Goal: Task Accomplishment & Management: Manage account settings

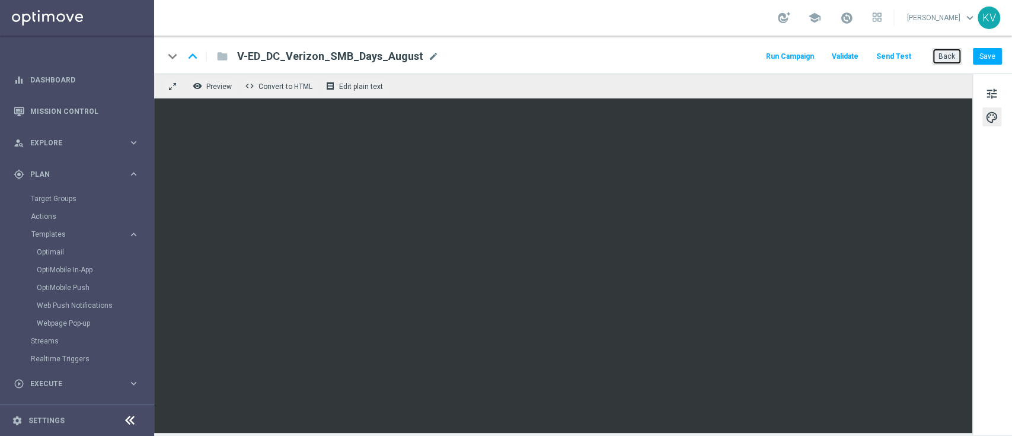
click at [954, 62] on button "Back" at bounding box center [947, 56] width 30 height 17
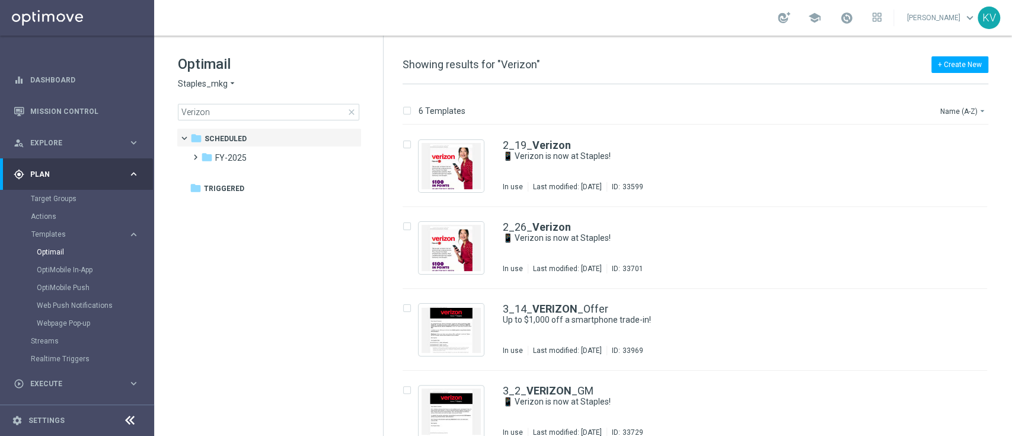
click at [350, 113] on span "close" at bounding box center [351, 111] width 9 height 9
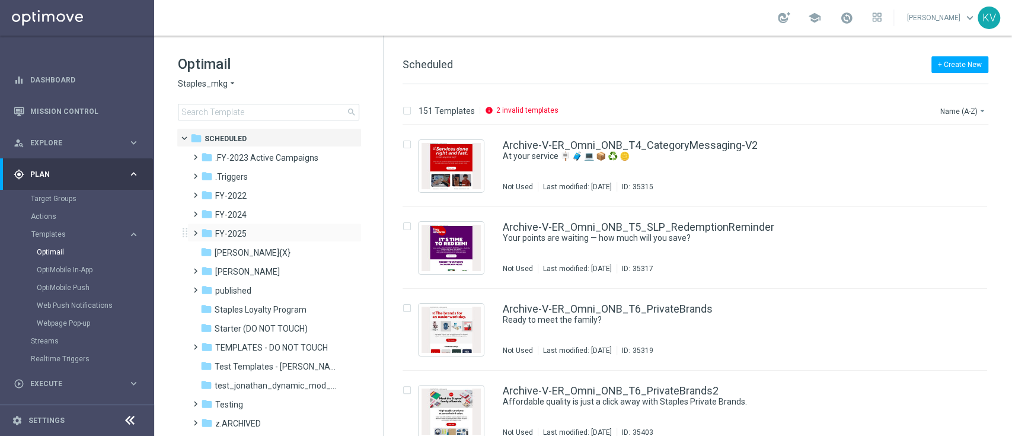
click at [196, 230] on span at bounding box center [192, 227] width 5 height 5
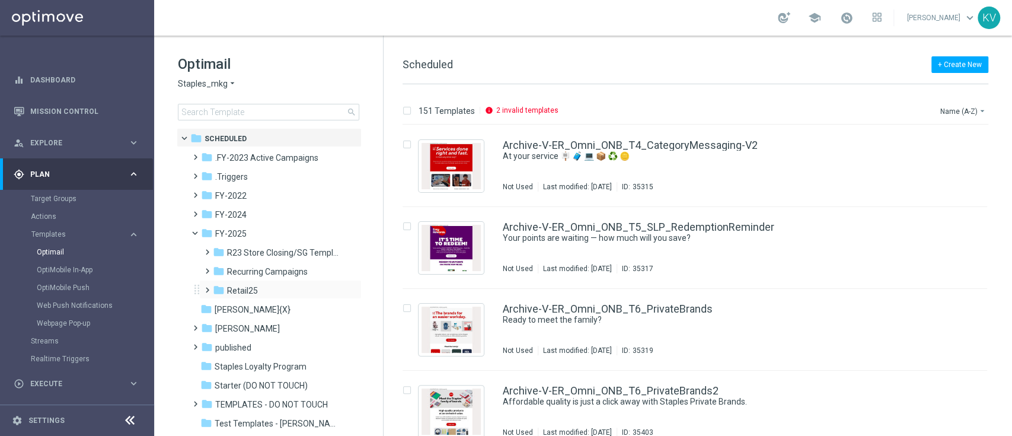
click at [204, 287] on span at bounding box center [204, 284] width 5 height 5
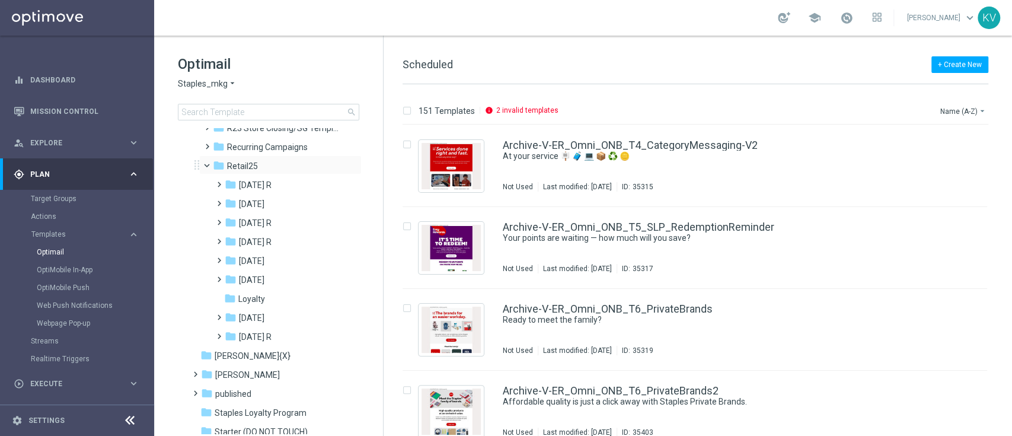
scroll to position [131, 0]
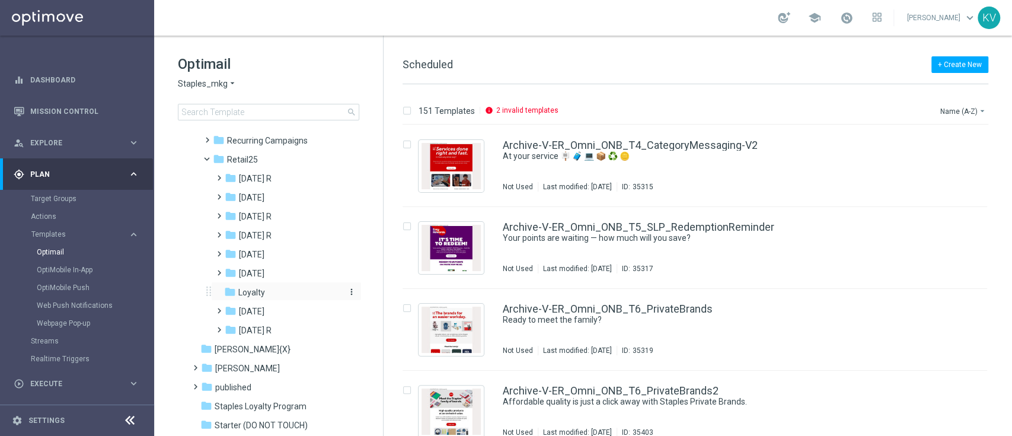
click at [224, 292] on icon "folder" at bounding box center [230, 292] width 12 height 12
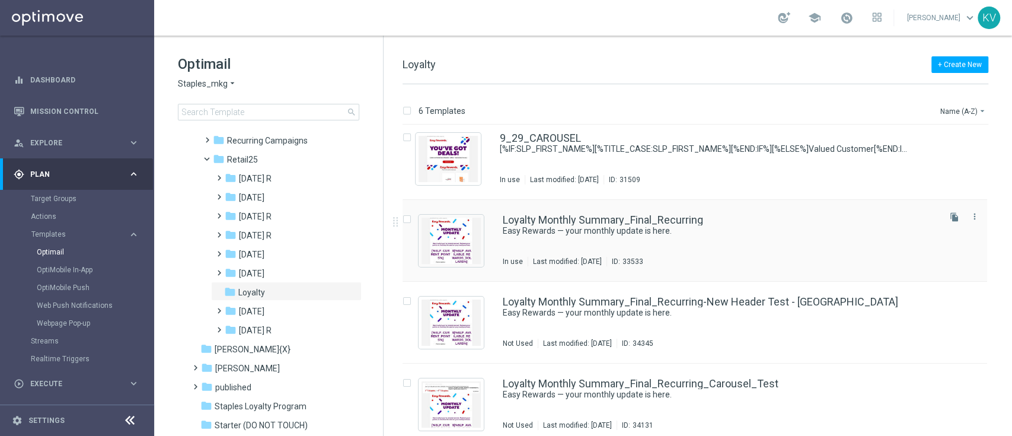
scroll to position [9, 0]
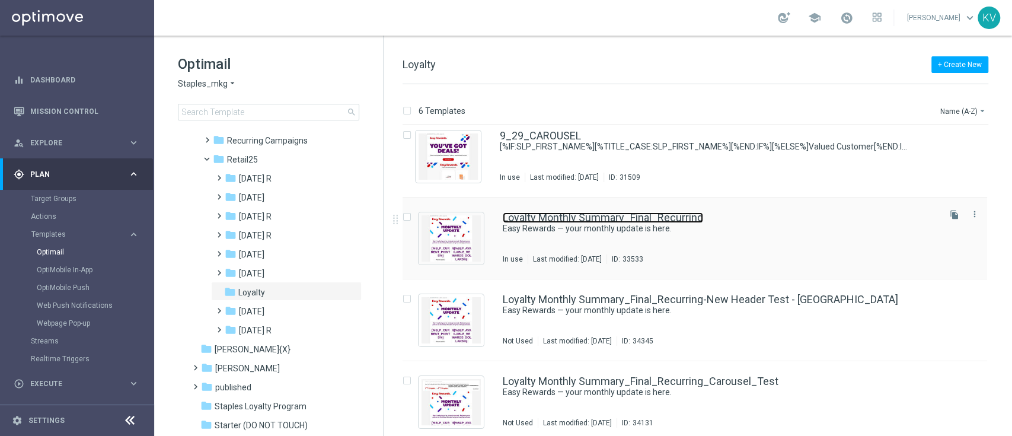
click at [575, 221] on link "Loyalty Monthly Summary_Final_Recurring" at bounding box center [603, 217] width 200 height 11
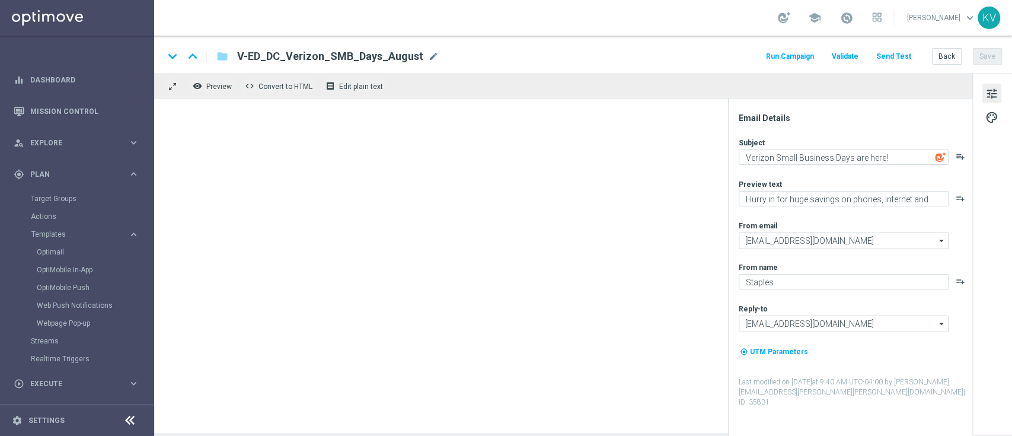
type textarea "Easy Rewards — your monthly update is here."
type textarea "Redeem your points to save on your next purchase!"
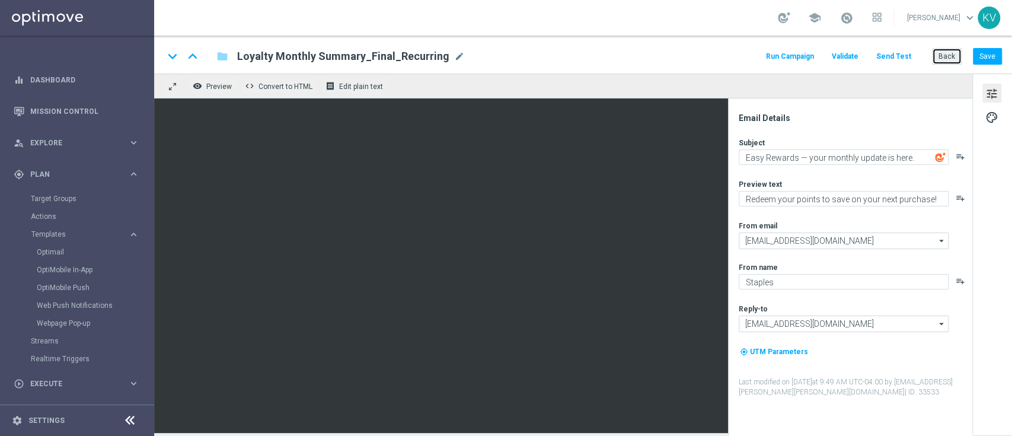
click at [953, 60] on button "Back" at bounding box center [947, 56] width 30 height 17
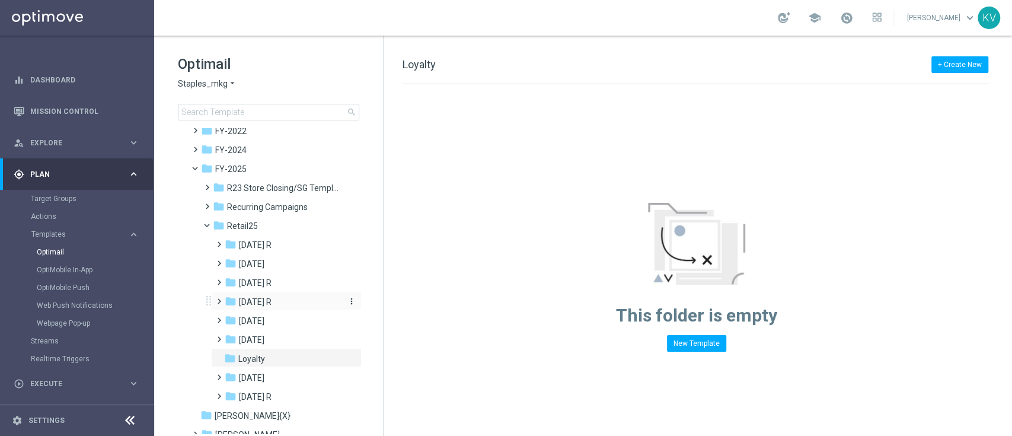
scroll to position [66, 0]
click at [270, 354] on div "folder Loyalty" at bounding box center [282, 358] width 117 height 14
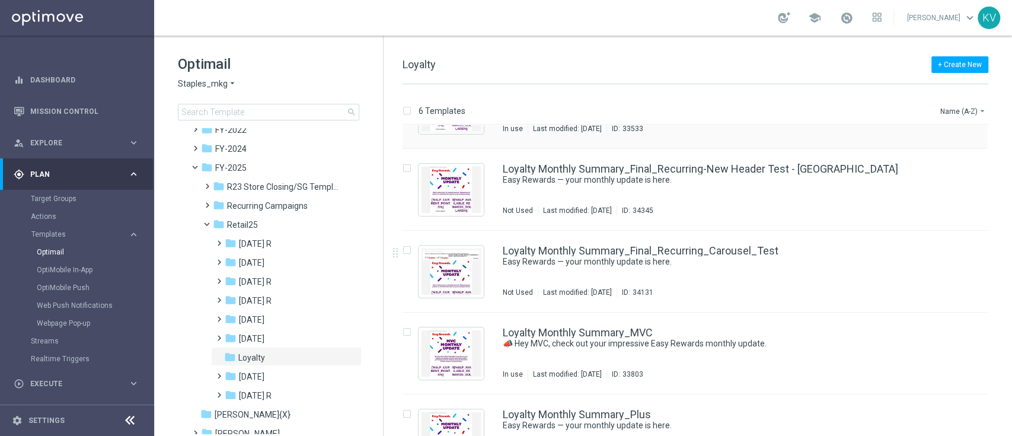
scroll to position [180, 0]
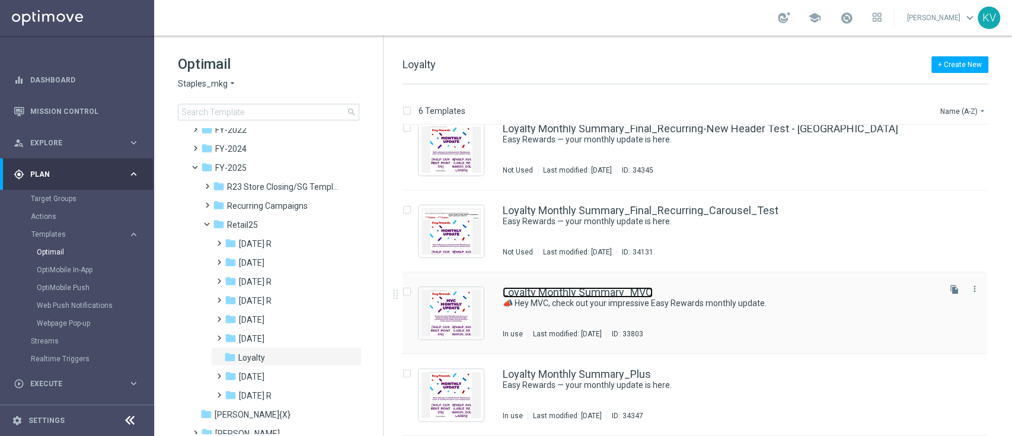
click at [588, 292] on link "Loyalty Monthly Summary_MVC" at bounding box center [578, 292] width 150 height 11
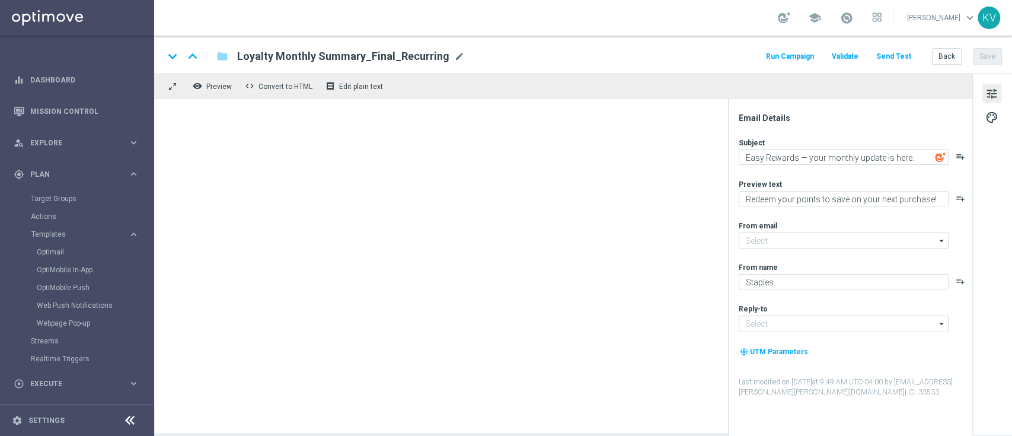
type input "staples@connected.staples.com"
type input "info@staples.com"
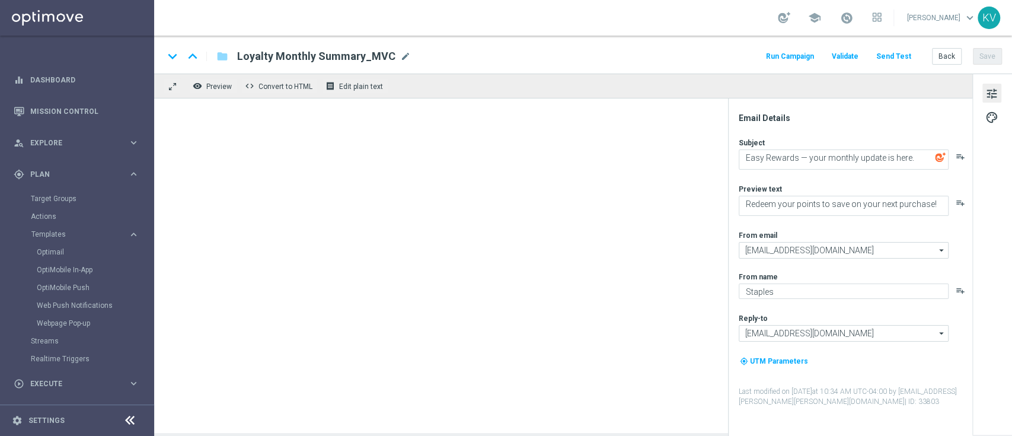
type textarea "📣 Hey MVC, check out your impressive Easy Rewards monthly update."
type textarea "See what you’ve earned and get ready to redeem your points."
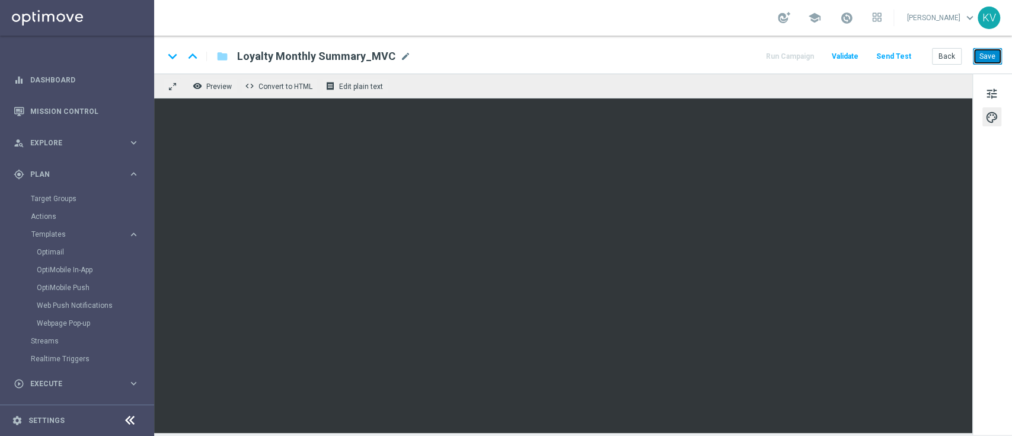
click at [985, 61] on button "Save" at bounding box center [987, 56] width 29 height 17
click at [942, 56] on button "Back" at bounding box center [947, 56] width 30 height 17
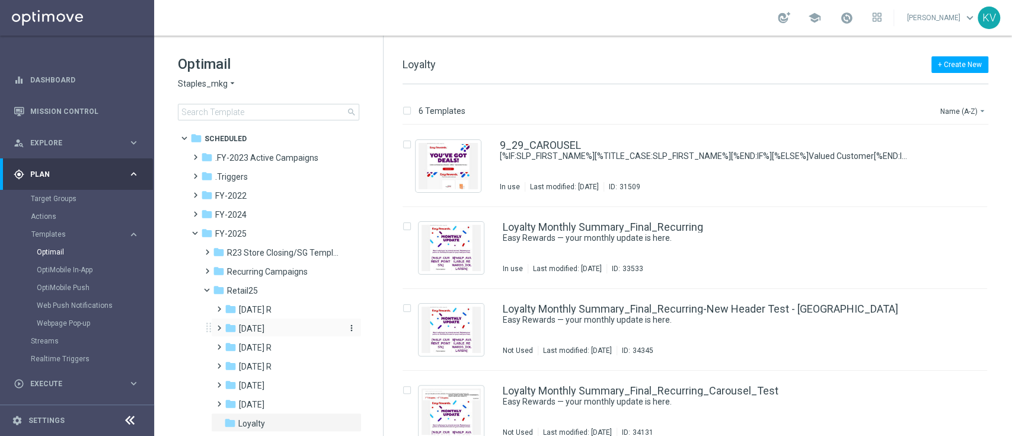
scroll to position [20, 0]
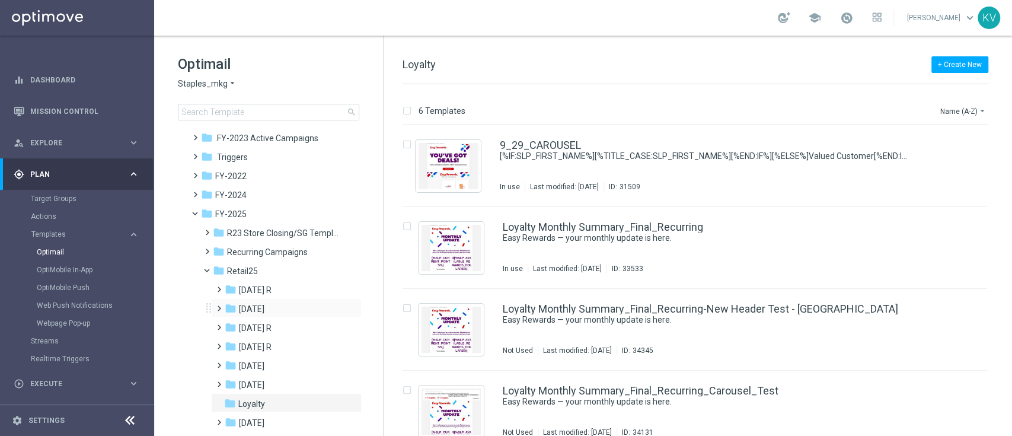
click at [218, 305] on span at bounding box center [216, 303] width 5 height 5
click at [229, 362] on span at bounding box center [228, 360] width 5 height 5
click at [284, 420] on div "folder 8/5" at bounding box center [296, 423] width 97 height 14
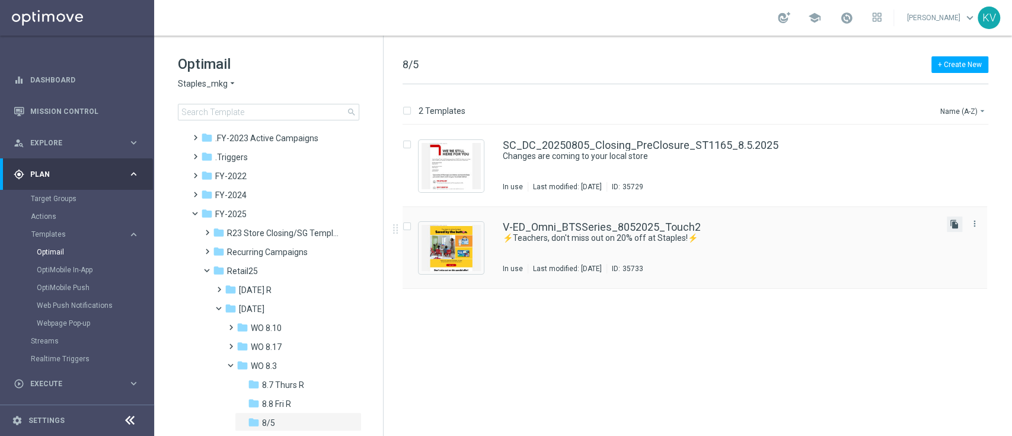
click at [953, 220] on icon "file_copy" at bounding box center [954, 223] width 9 height 9
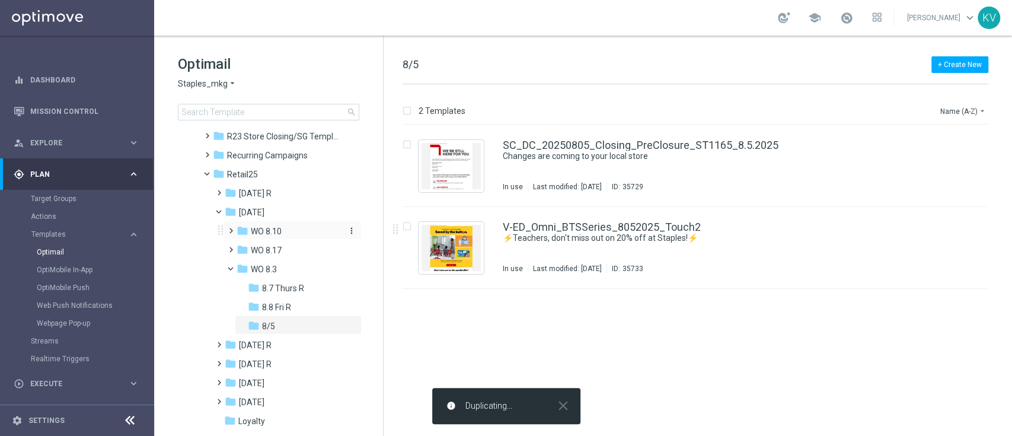
scroll to position [118, 0]
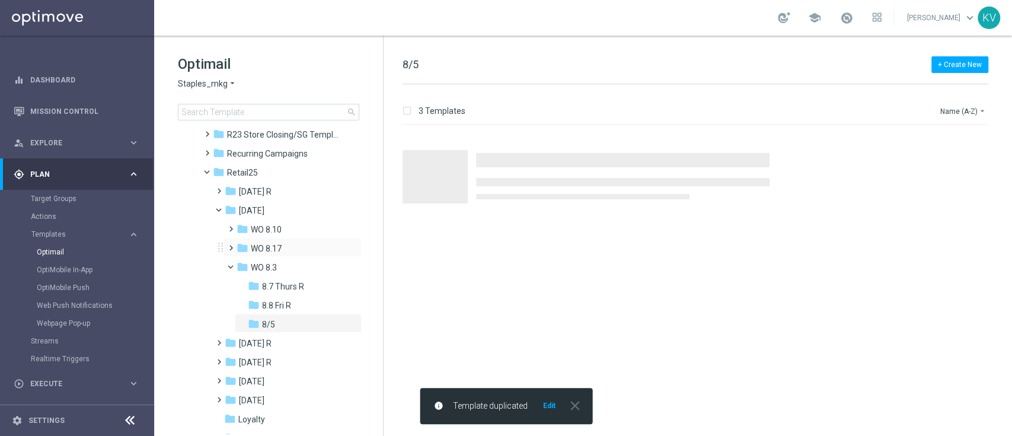
click at [228, 245] on span at bounding box center [228, 242] width 5 height 5
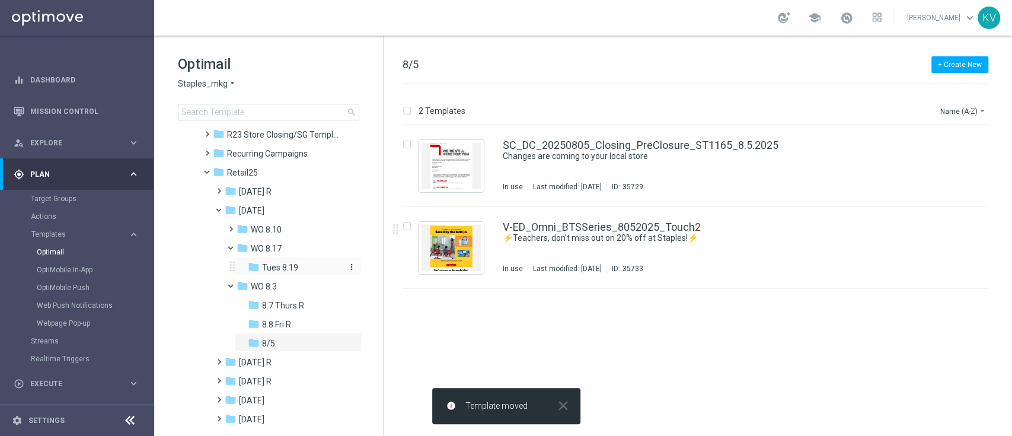
click at [280, 265] on span "Tues 8.19" at bounding box center [280, 267] width 36 height 11
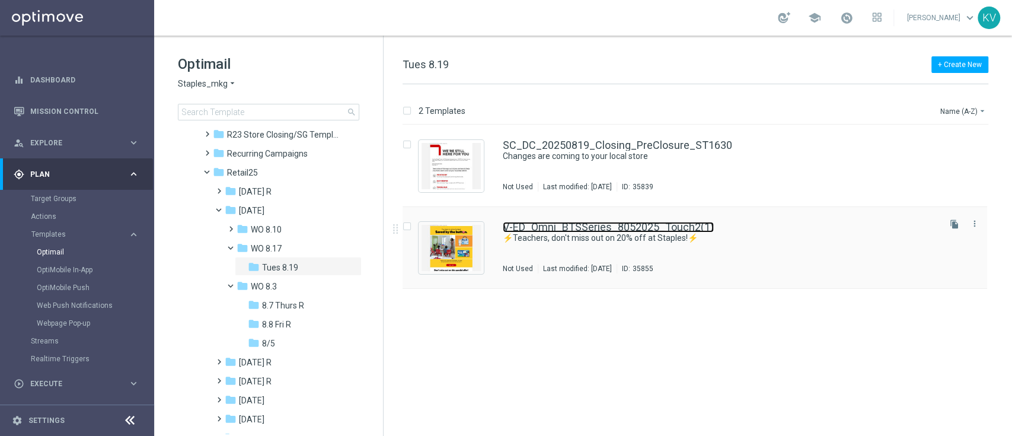
click at [565, 227] on link "V-ED_Omni_BTSSeries_8052025_Touch2(1)" at bounding box center [608, 227] width 211 height 11
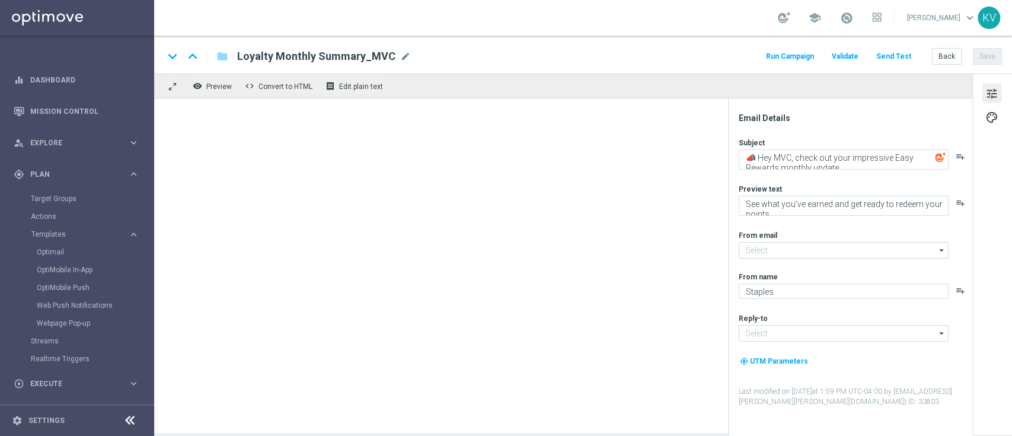
type input "V-ED_Omni_BTSSeries_8052025_Touch2(1)"
type textarea "⚡Teachers, don't miss out on 20% off at Staples!⚡"
type textarea "Grab school supplies as low as 25¢!"
type input "staples@connected.staples.com"
type input "info@staples.com"
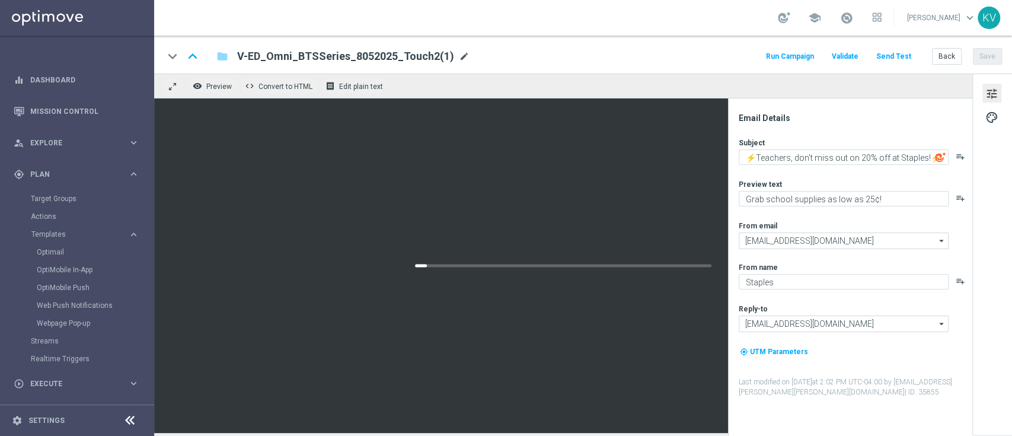
click at [459, 58] on span "mode_edit" at bounding box center [464, 56] width 11 height 11
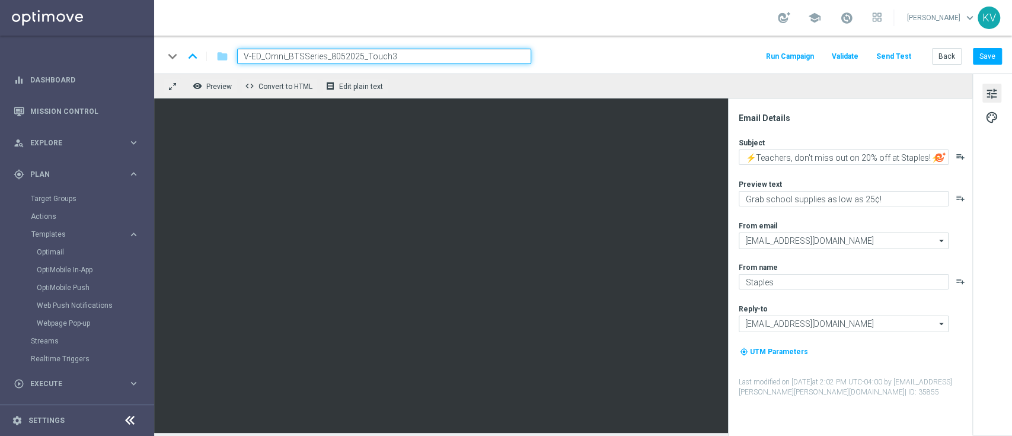
click at [343, 53] on input "V-ED_Omni_BTSSeries_8052025_Touch3" at bounding box center [384, 56] width 294 height 15
type input "V-ED_Omni_BTSSeries_8192025_Touch3"
click at [989, 57] on button "Save" at bounding box center [987, 56] width 29 height 17
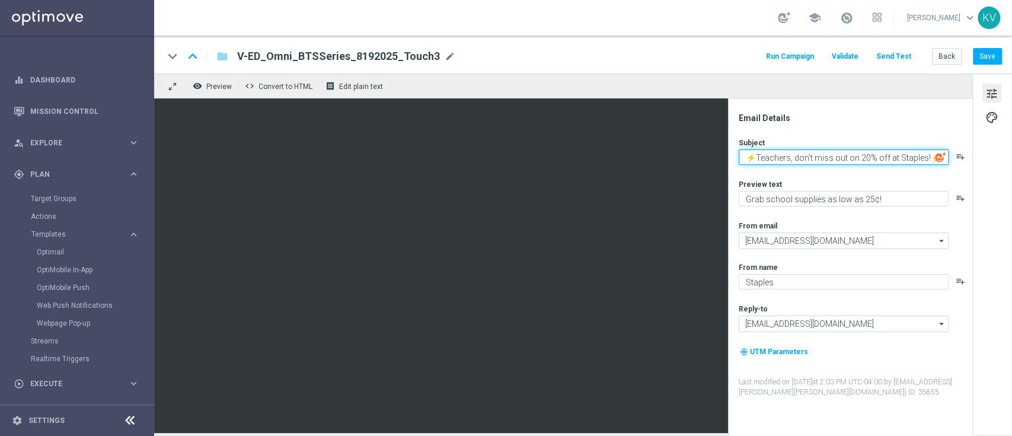
click at [769, 160] on textarea "⚡Teachers, don't miss out on 20% off at Staples!⚡" at bounding box center [844, 156] width 210 height 15
paste textarea "SL:Last chance for teachers to get 20% off!"
paste textarea "🚨"
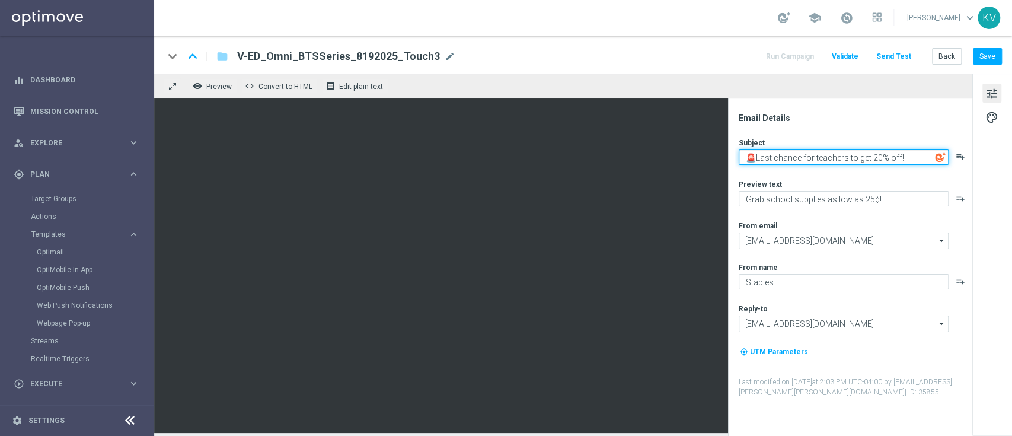
click at [920, 158] on textarea "🚨Last chance for teachers to get 20% off!" at bounding box center [844, 156] width 210 height 15
paste textarea "🚨"
type textarea "🚨Last chance for teachers to get 20% off!🚨"
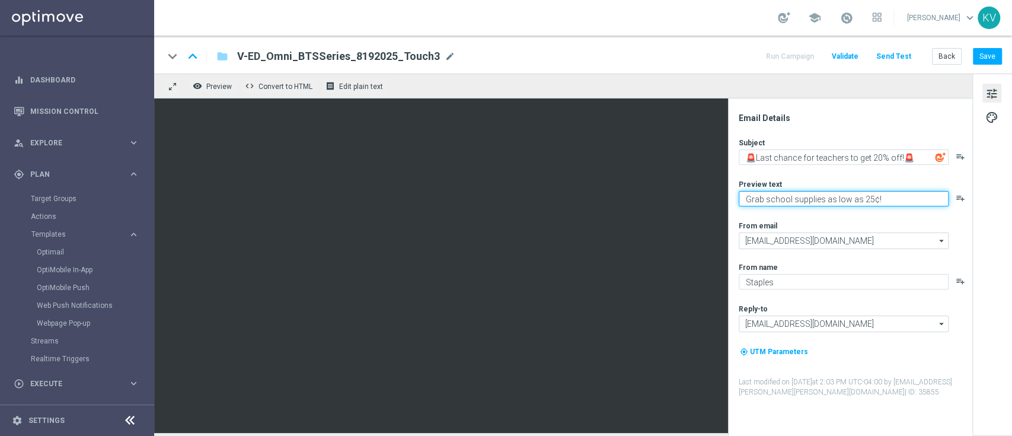
click at [773, 201] on textarea "Grab school supplies as low as 25¢!" at bounding box center [844, 198] width 210 height 15
paste textarea "Don't miss out on this special offer"
type textarea "Don't miss out on this special offer!"
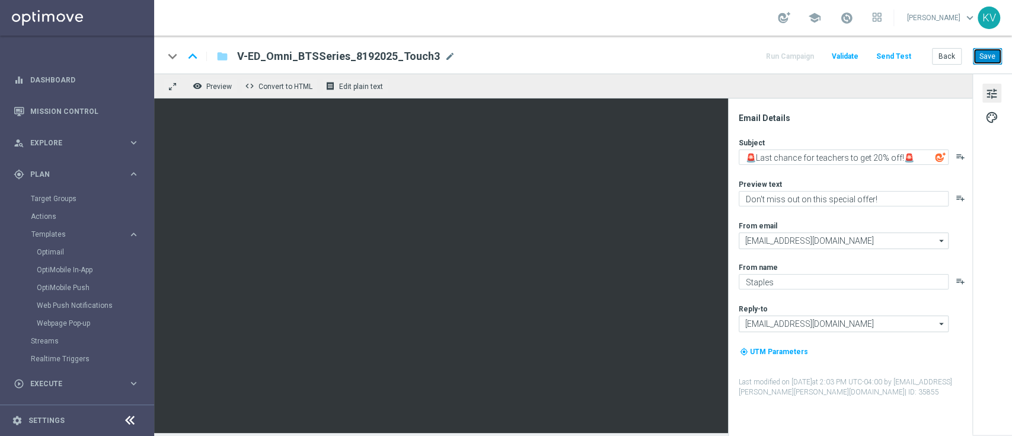
click at [992, 55] on button "Save" at bounding box center [987, 56] width 29 height 17
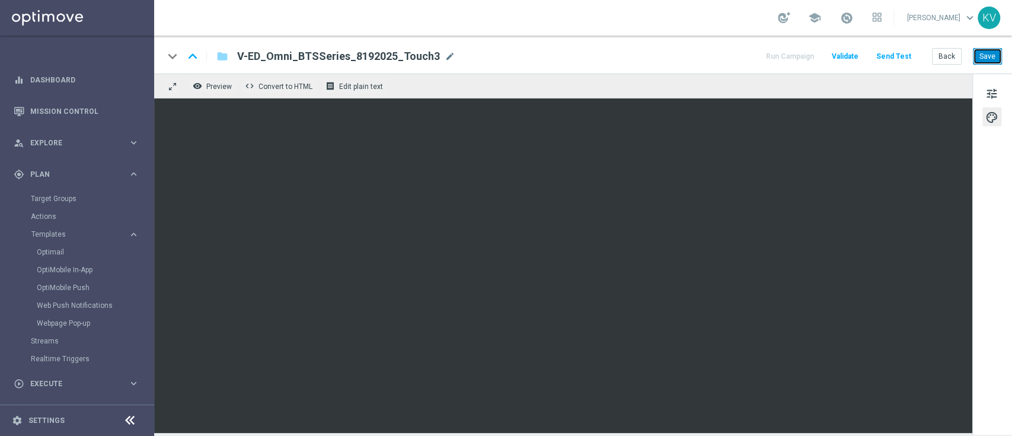
click at [994, 52] on button "Save" at bounding box center [987, 56] width 29 height 17
click at [987, 60] on button "Save" at bounding box center [987, 56] width 29 height 17
click at [986, 61] on button "Save" at bounding box center [987, 56] width 29 height 17
click at [446, 61] on span "mode_edit" at bounding box center [450, 56] width 11 height 11
click at [894, 51] on button "Send Test" at bounding box center [894, 57] width 39 height 16
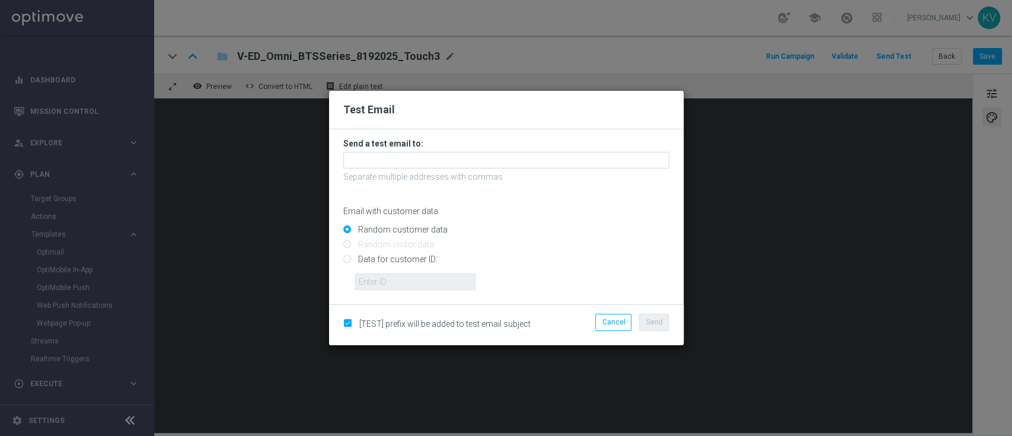
click at [479, 172] on p "Separate multiple addresses with commas" at bounding box center [506, 176] width 326 height 11
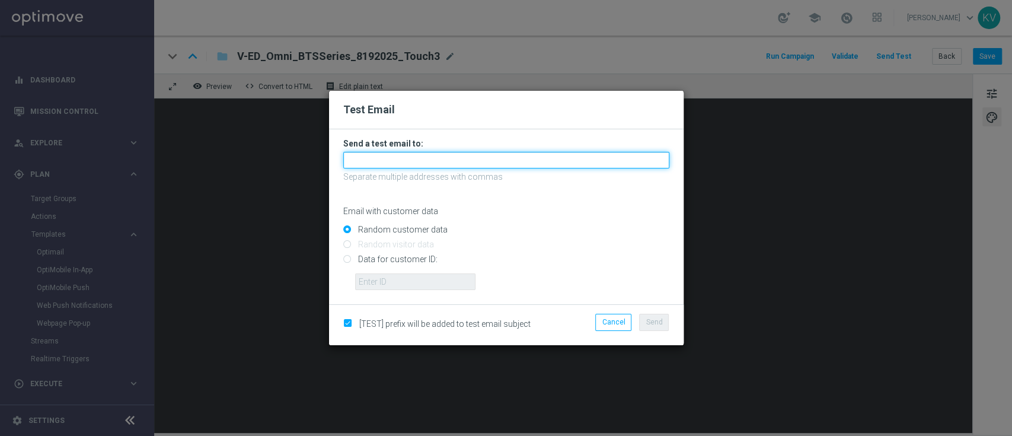
click at [473, 166] on input "text" at bounding box center [506, 160] width 326 height 17
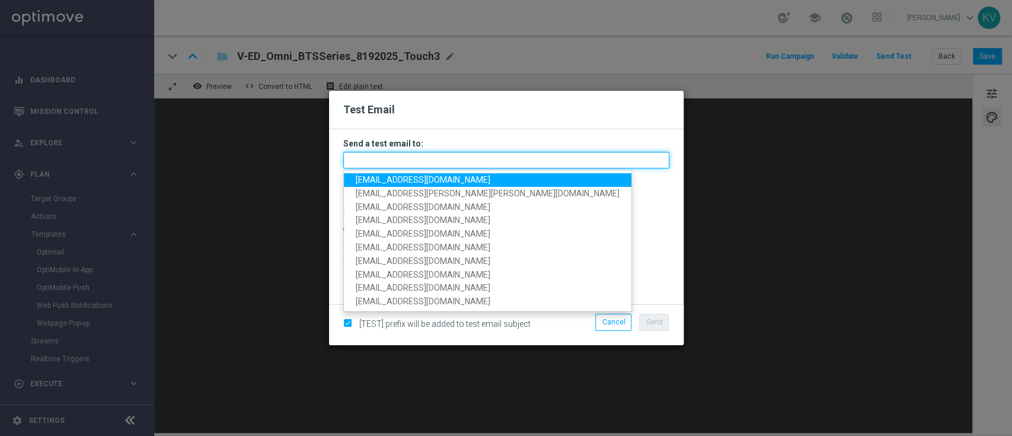
paste input "karavetere-b7xyl@litmusemail.com"
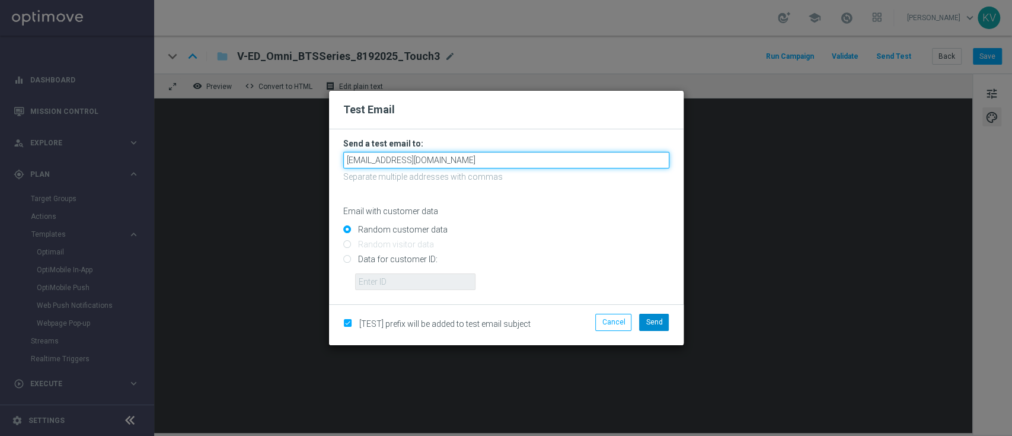
type input "karavetere-b7xyl@litmusemail.com"
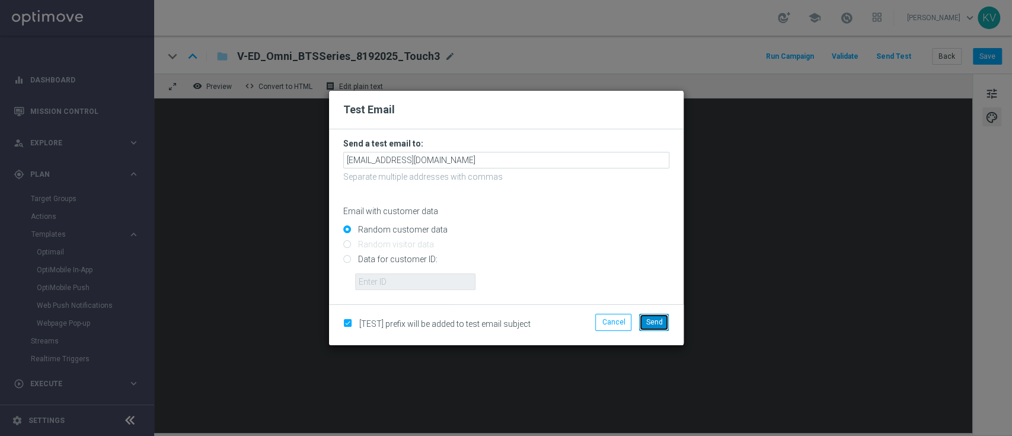
click at [657, 318] on span "Send" at bounding box center [654, 322] width 17 height 8
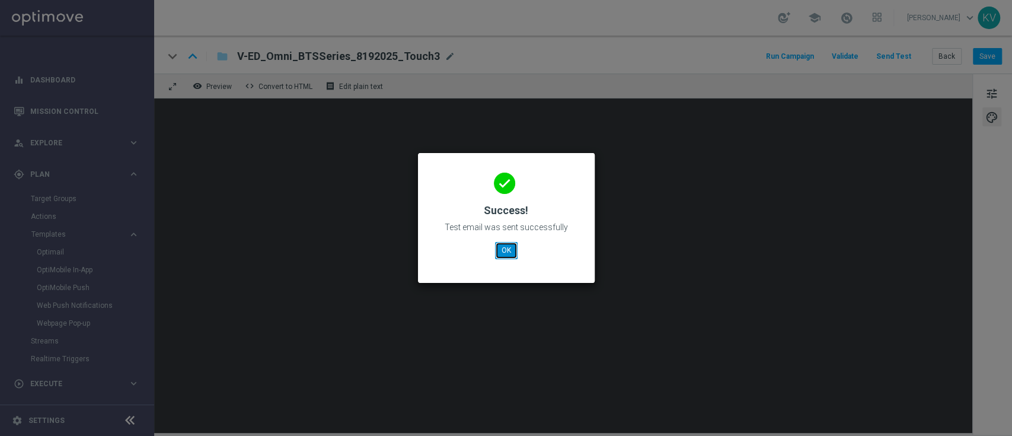
click at [507, 250] on button "OK" at bounding box center [506, 250] width 23 height 17
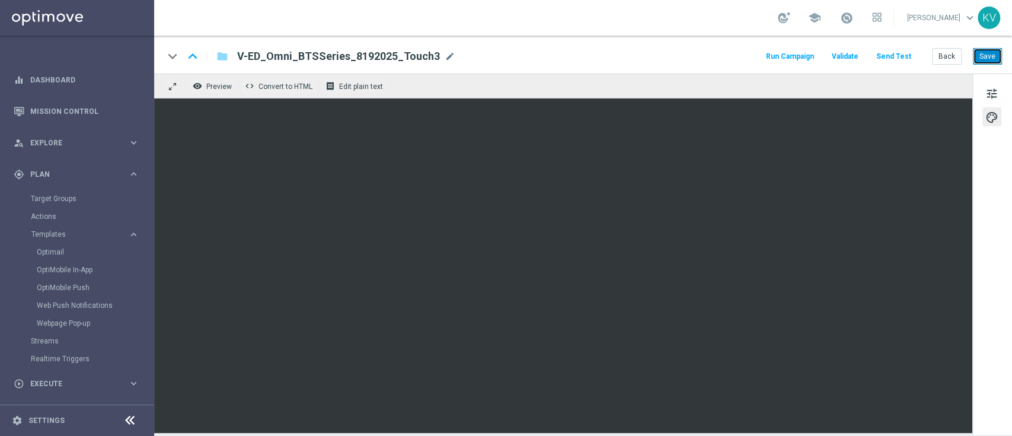
click at [998, 59] on button "Save" at bounding box center [987, 56] width 29 height 17
click at [947, 58] on button "Back" at bounding box center [947, 56] width 30 height 17
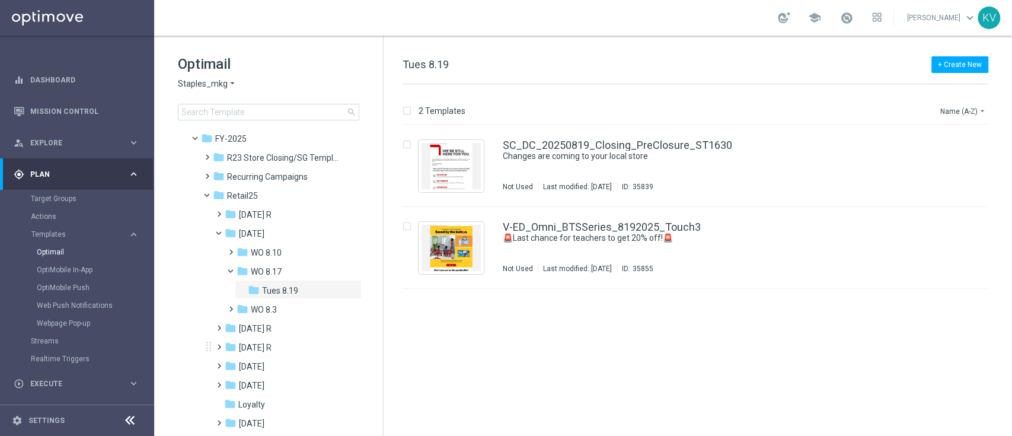
scroll to position [95, 0]
click at [229, 245] on span at bounding box center [228, 246] width 5 height 5
click at [282, 310] on span "Wed 8.13 R" at bounding box center [283, 309] width 42 height 11
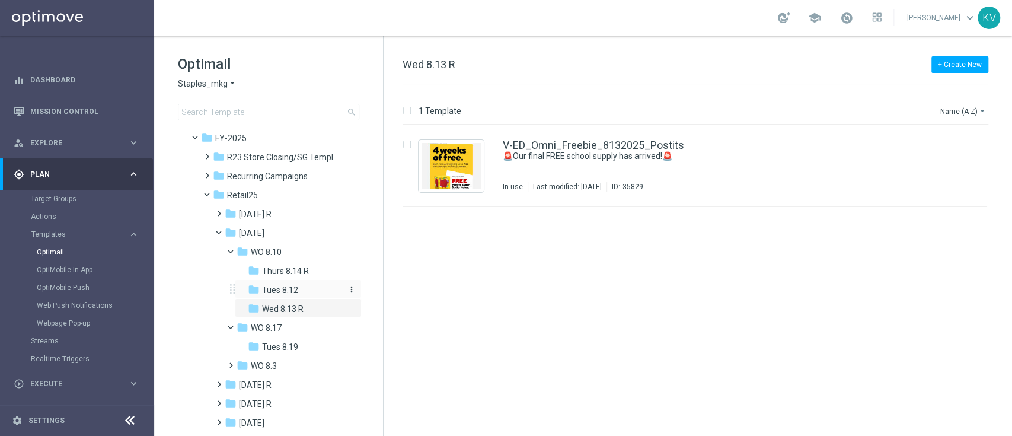
click at [276, 287] on span "Tues 8.12" at bounding box center [280, 290] width 36 height 11
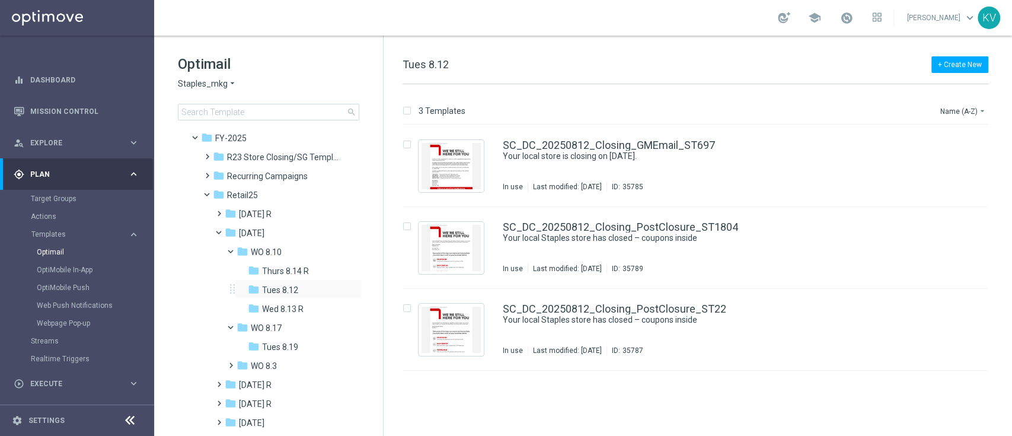
click at [280, 280] on div "folder Tues 8.12 more_vert" at bounding box center [298, 288] width 127 height 19
click at [282, 270] on span "Thurs 8.14 R" at bounding box center [285, 271] width 47 height 11
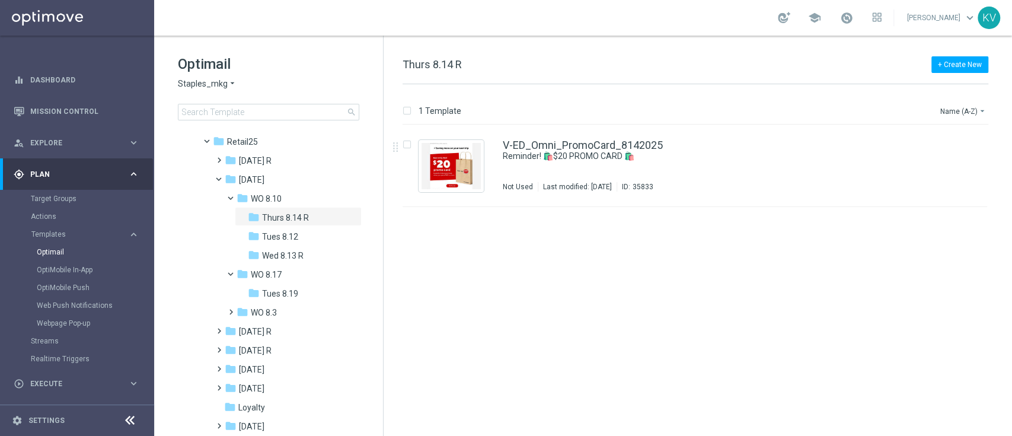
scroll to position [157, 0]
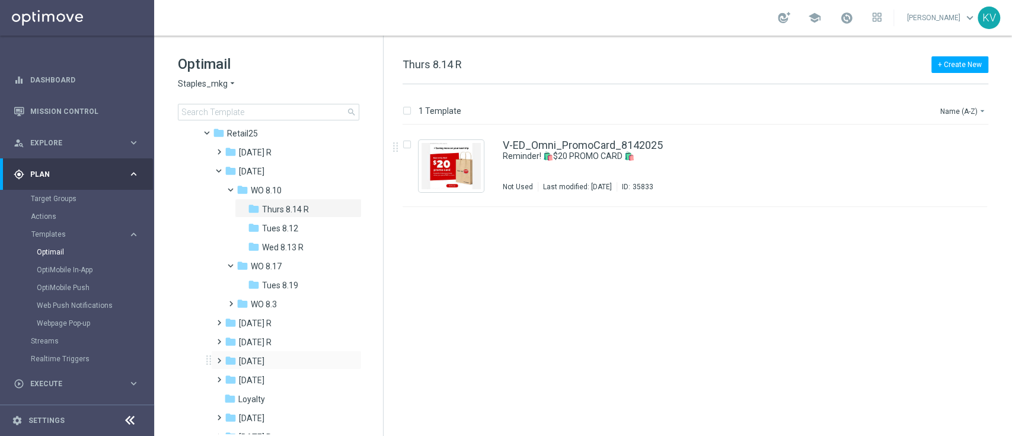
click at [215, 358] on span at bounding box center [216, 355] width 5 height 5
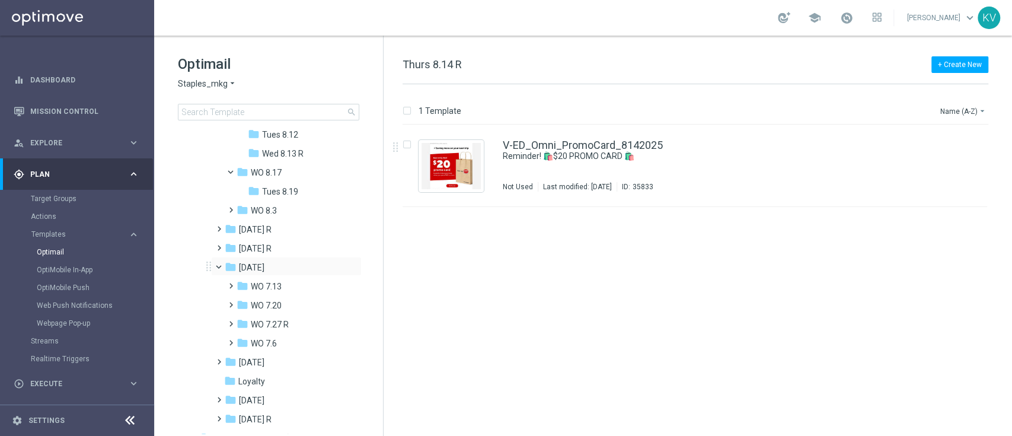
scroll to position [252, 0]
click at [231, 320] on span at bounding box center [228, 317] width 5 height 5
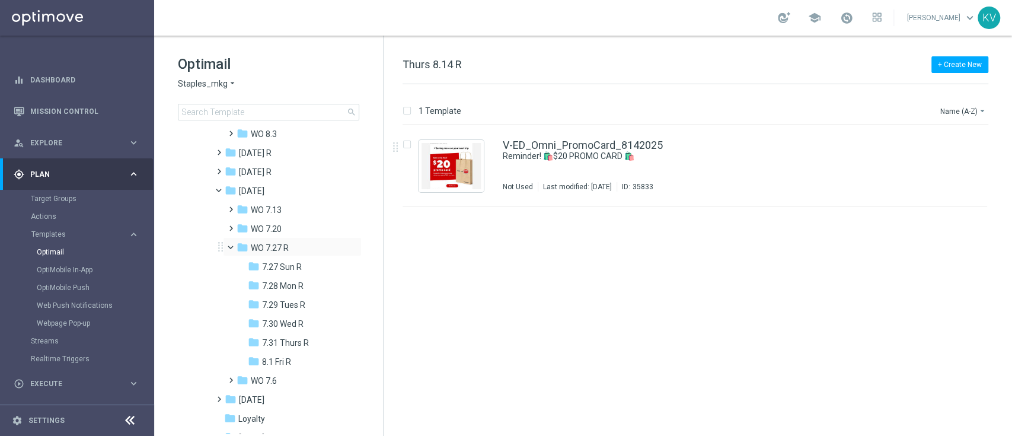
scroll to position [328, 0]
click at [284, 336] on div "folder 7.31 Thurs R" at bounding box center [296, 343] width 97 height 14
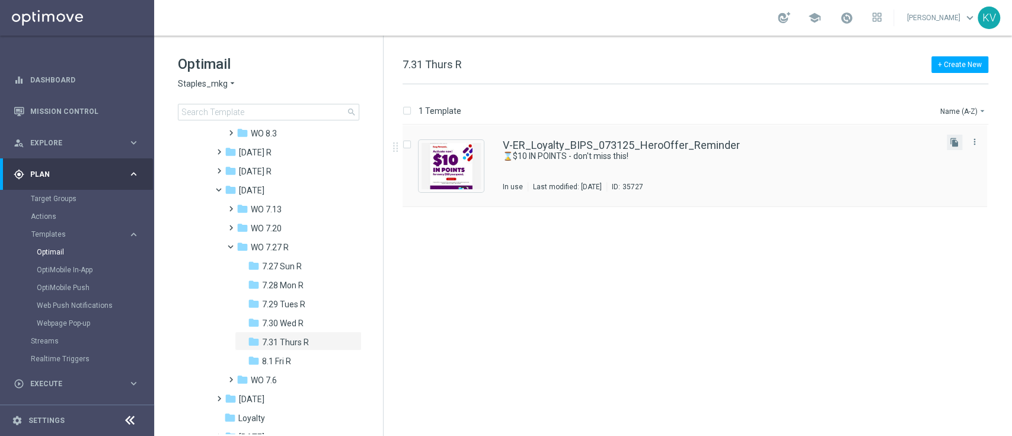
click at [953, 138] on icon "file_copy" at bounding box center [954, 142] width 9 height 9
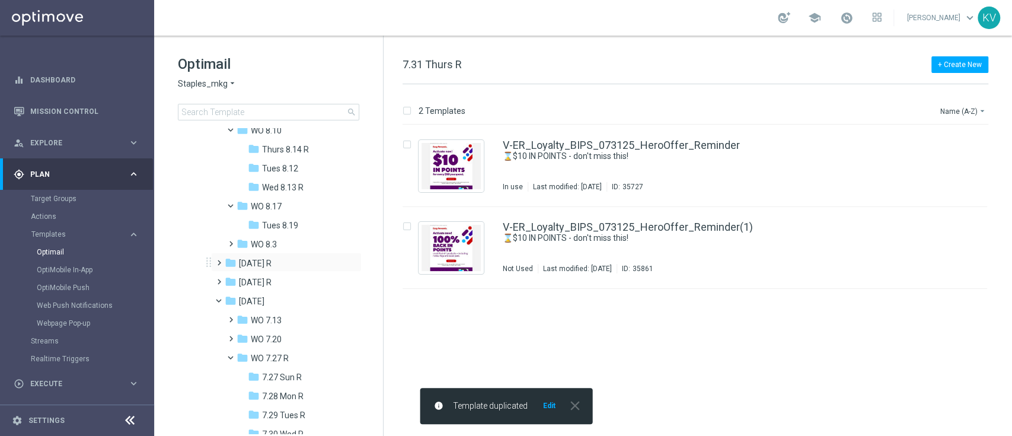
scroll to position [216, 0]
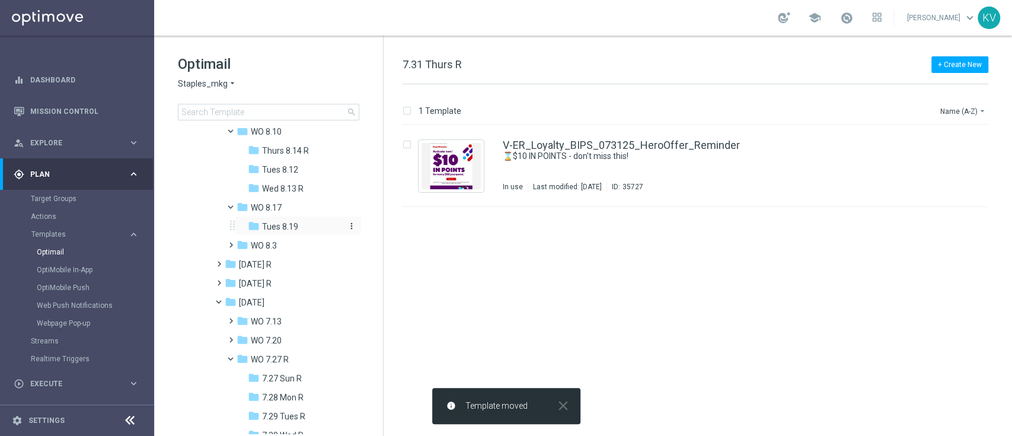
click at [297, 225] on span "Tues 8.19" at bounding box center [280, 226] width 36 height 11
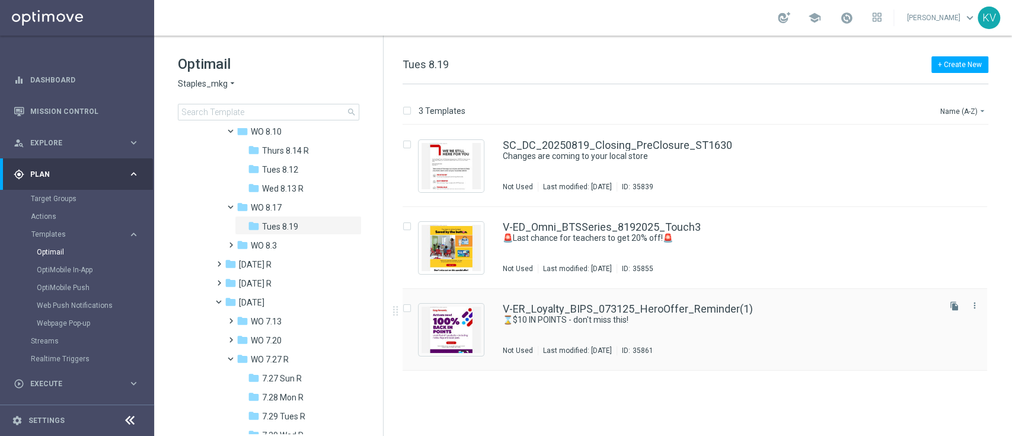
click at [586, 331] on div "V-ER_Loyalty_BIPS_073125_HeroOffer_Reminder(1) ⌛️$10 IN POINTS - don't miss thi…" at bounding box center [720, 330] width 435 height 52
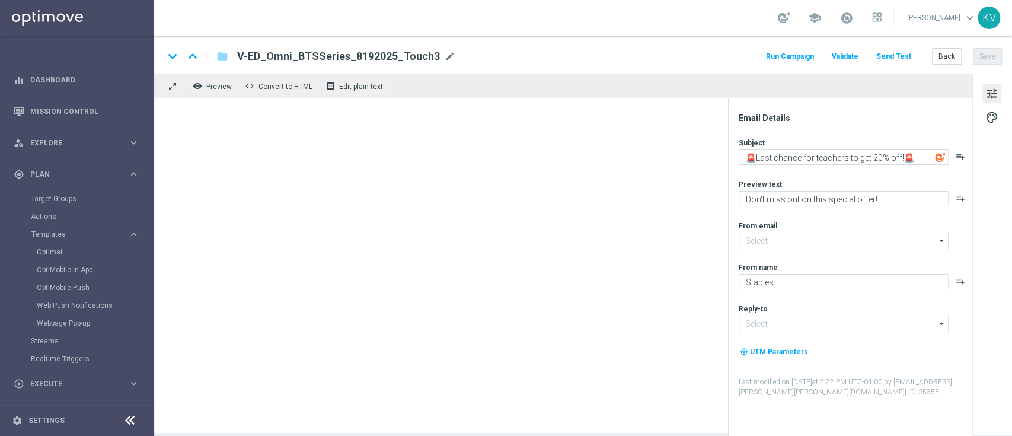
type input "staples@connected.staples.com"
type input "info@staples.com"
type textarea "⌛️$10 IN POINTS - don't miss this!"
type textarea "Earn today when you spend $50+ in store."
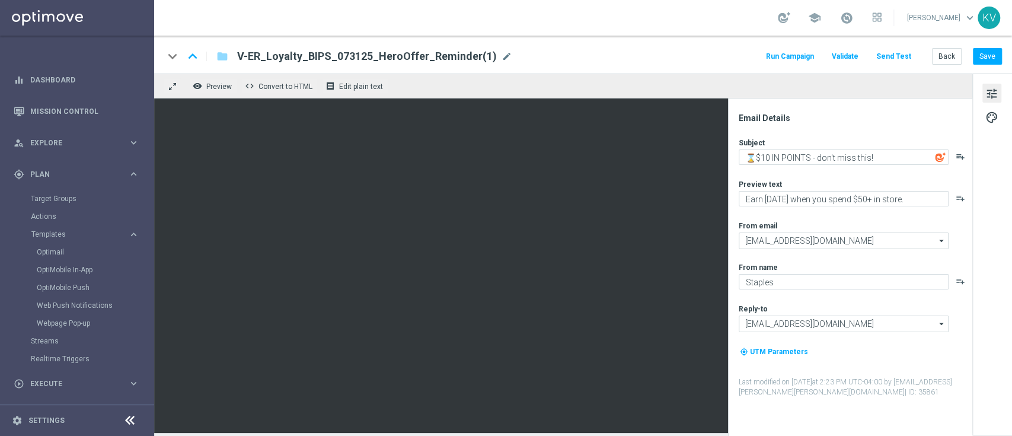
click at [494, 62] on div "V-ER_Loyalty_BIPS_073125_HeroOffer_Reminder(1) mode_edit" at bounding box center [374, 56] width 275 height 15
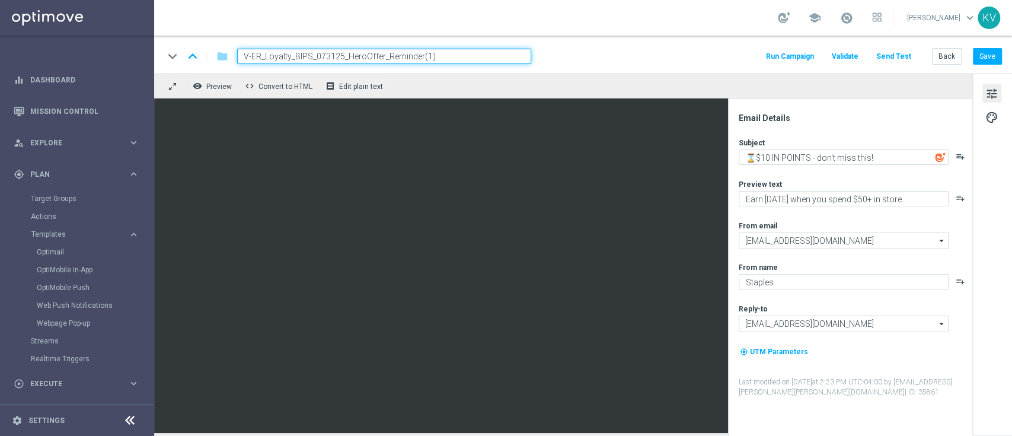
click at [332, 56] on input "V-ER_Loyalty_BIPS_073125_HeroOffer_Reminder(1)" at bounding box center [384, 56] width 294 height 15
click at [449, 58] on input "V-ER_Loyalty_BIPS_081925_HeroOffer_Reminder(1)" at bounding box center [384, 56] width 294 height 15
type input "V-ER_Loyalty_BIPS_081925_HeroOffer"
click at [992, 63] on button "Save" at bounding box center [987, 56] width 29 height 17
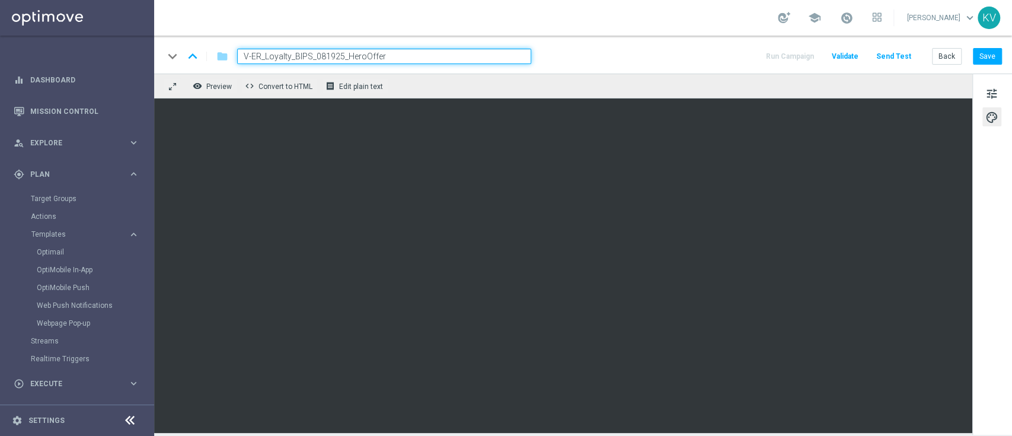
click at [977, 93] on div "tune palette" at bounding box center [993, 254] width 40 height 361
click at [978, 93] on div "tune palette" at bounding box center [993, 254] width 40 height 361
click at [979, 93] on div "tune palette" at bounding box center [993, 254] width 40 height 361
click at [988, 93] on span "tune" at bounding box center [992, 93] width 13 height 15
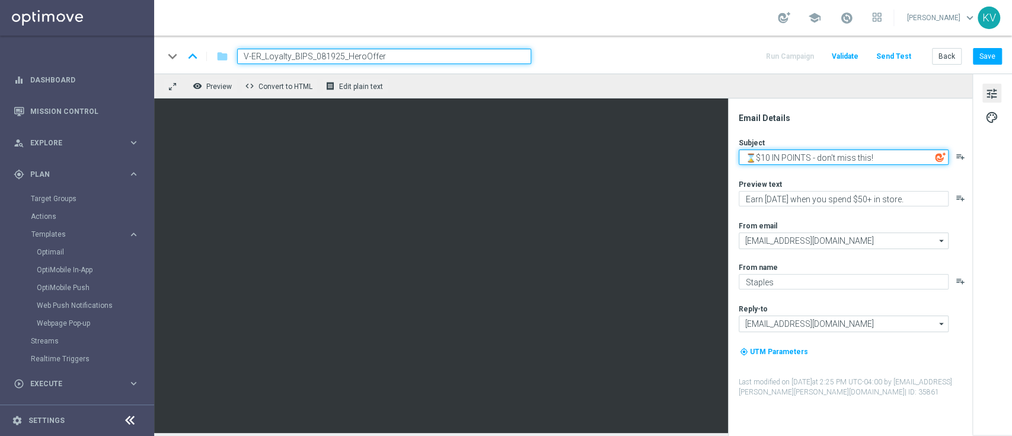
click at [810, 152] on textarea "⌛️$10 IN POINTS - don't miss this!" at bounding box center [844, 156] width 210 height 15
paste textarea "SL:100% back in points! Activate now"
paste textarea "📣"
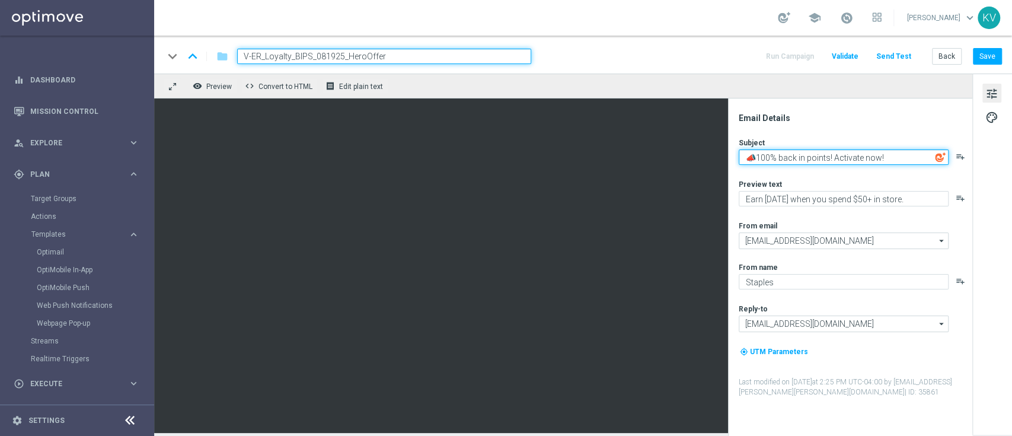
click at [903, 152] on textarea "📣100% back in points! Activate now!" at bounding box center [844, 156] width 210 height 15
paste textarea "📣"
type textarea "📣100% back in points! Activate now!📣"
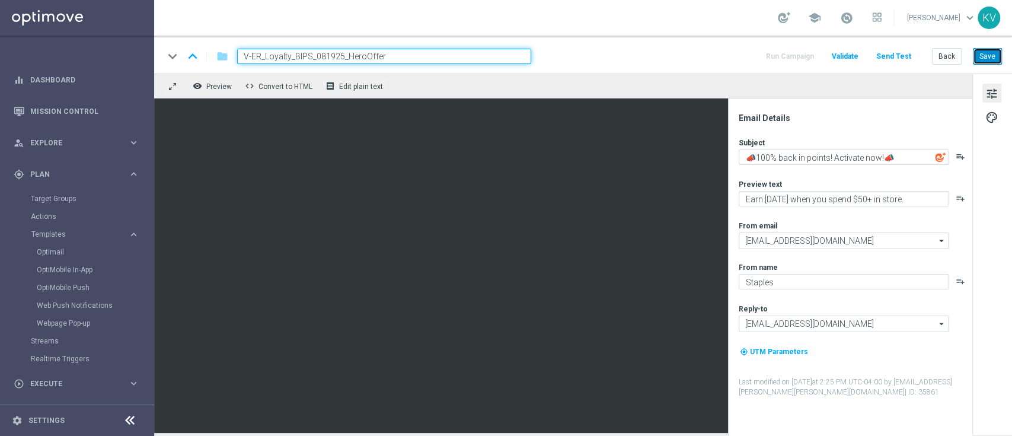
click at [993, 53] on button "Save" at bounding box center [987, 56] width 29 height 17
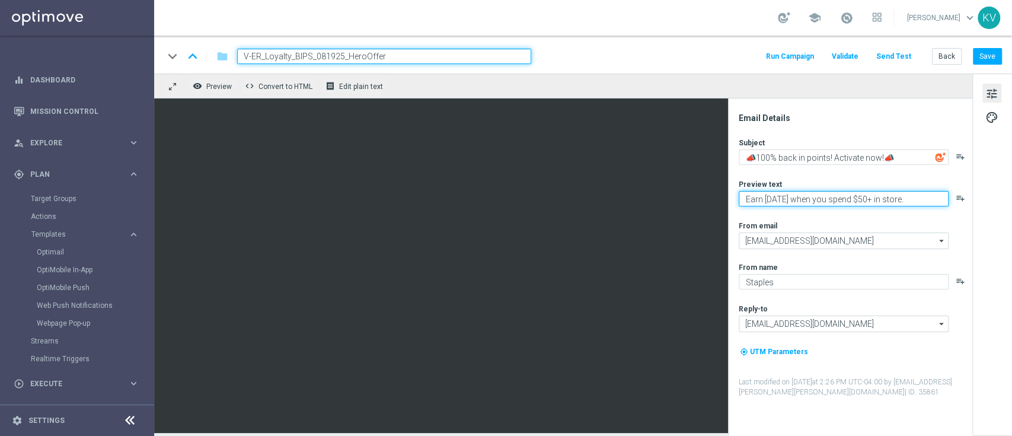
click at [840, 202] on textarea "Earn today when you spend $50+ in store." at bounding box center [844, 198] width 210 height 15
paste textarea "on all Post-it products"
type textarea "Earn on all Post-it products."
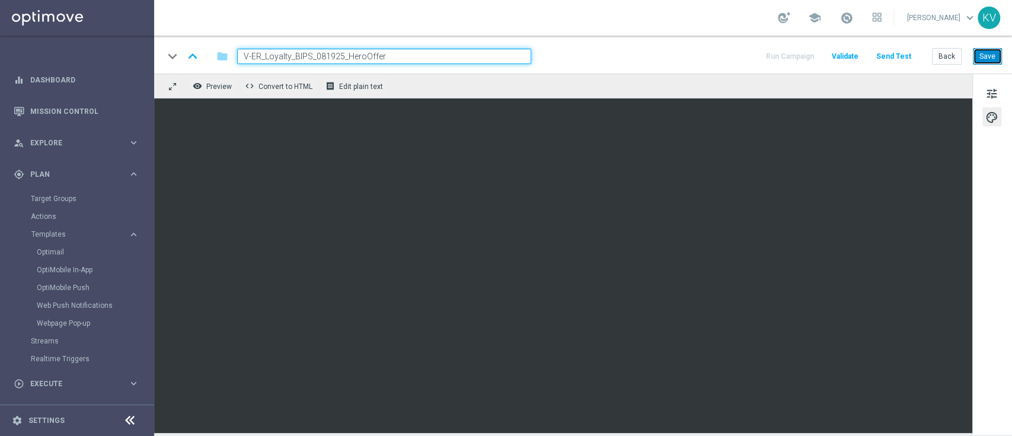
click at [987, 58] on button "Save" at bounding box center [987, 56] width 29 height 17
click at [373, 55] on input "V-ER_Loyalty_BIPS_081925_HeroOffer" at bounding box center [384, 56] width 294 height 15
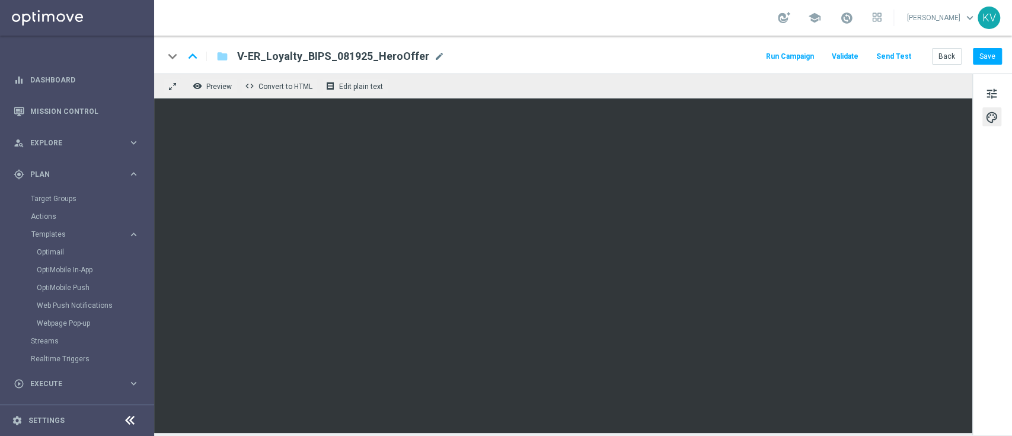
click at [882, 54] on button "Send Test" at bounding box center [894, 57] width 39 height 16
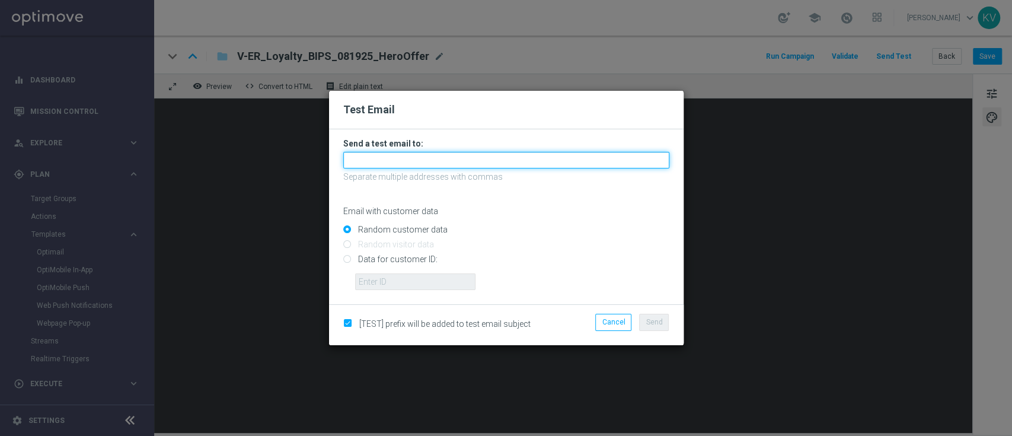
click at [427, 152] on input "text" at bounding box center [506, 160] width 326 height 17
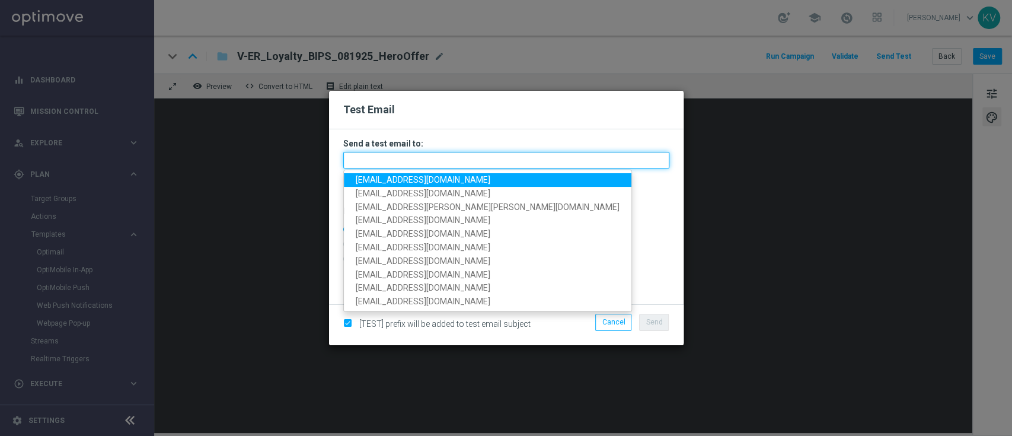
paste input "karavetere-b7y6f@litmusemail.com"
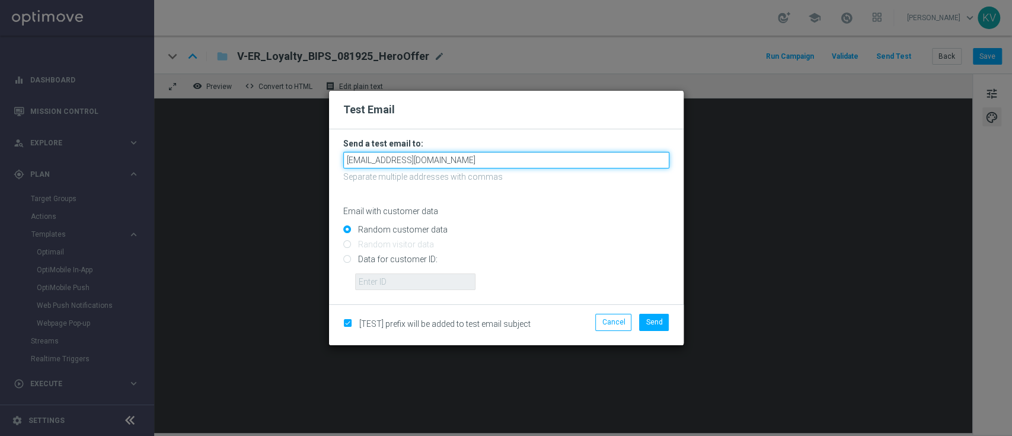
type input "karavetere-b7y6f@litmusemail.com"
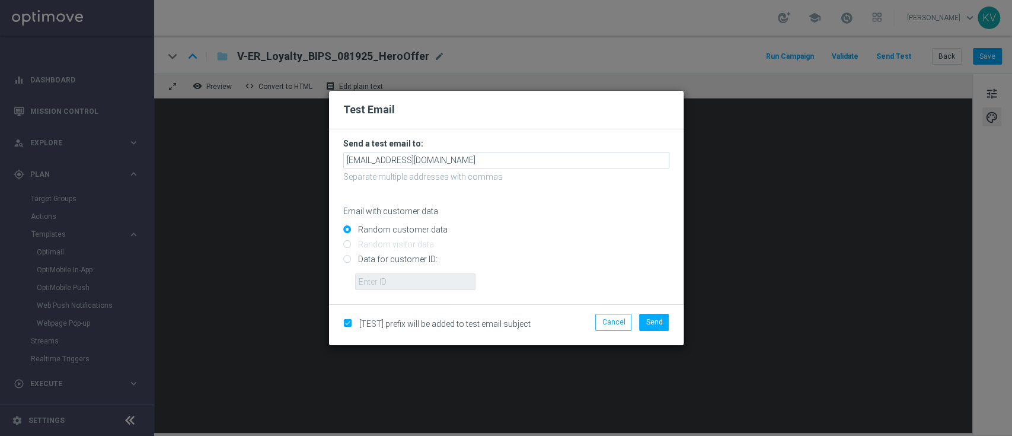
click at [392, 268] on input "Data for customer ID:" at bounding box center [506, 264] width 326 height 17
radio input "true"
click at [392, 276] on input "text" at bounding box center [415, 281] width 120 height 17
paste input "10000070600"
type input "10000070600"
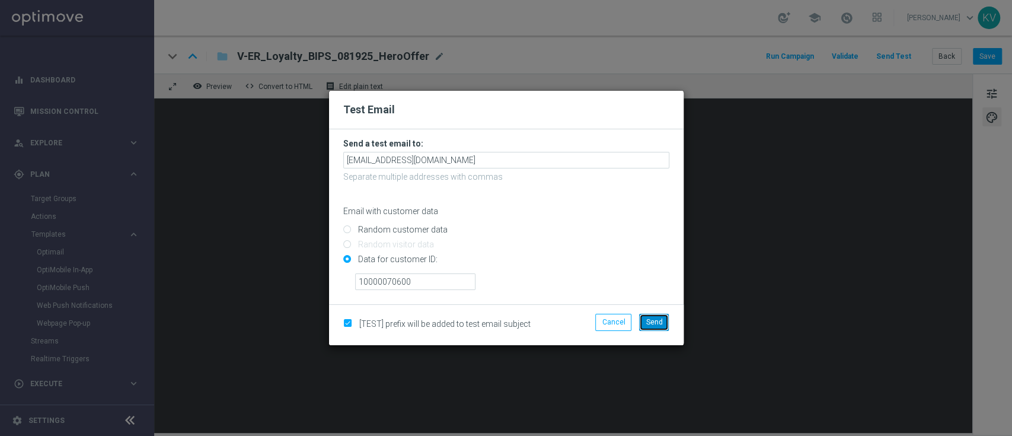
click at [655, 319] on span "Send" at bounding box center [654, 322] width 17 height 8
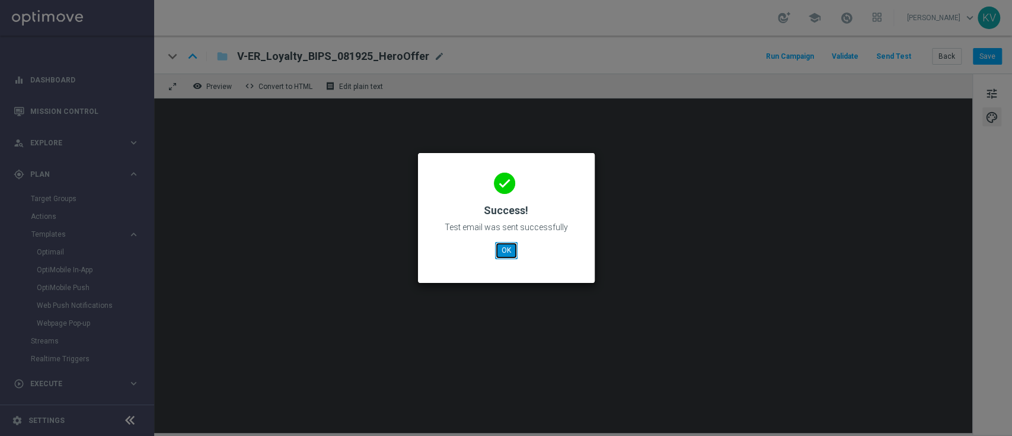
click at [507, 251] on button "OK" at bounding box center [506, 250] width 23 height 17
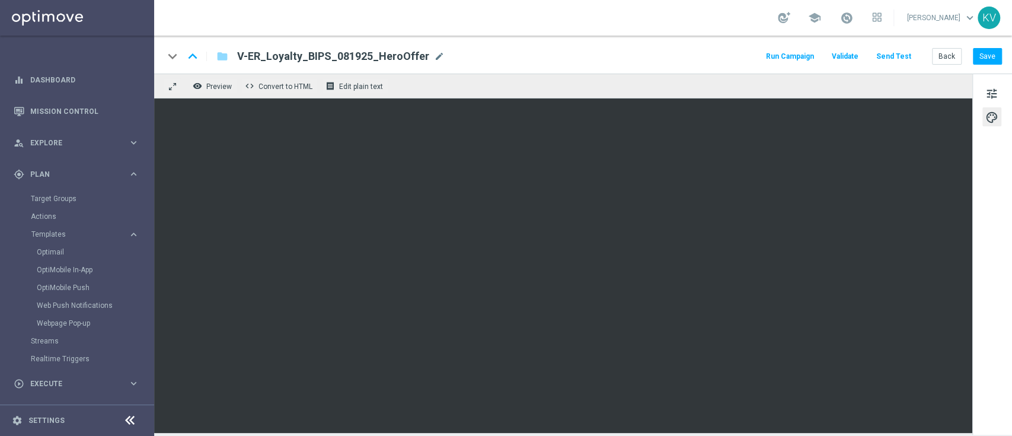
click at [977, 65] on div "keyboard_arrow_down keyboard_arrow_up folder V-ER_Loyalty_BIPS_081925_HeroOffer…" at bounding box center [583, 55] width 858 height 38
click at [980, 63] on button "Save" at bounding box center [987, 56] width 29 height 17
click at [944, 58] on button "Back" at bounding box center [947, 56] width 30 height 17
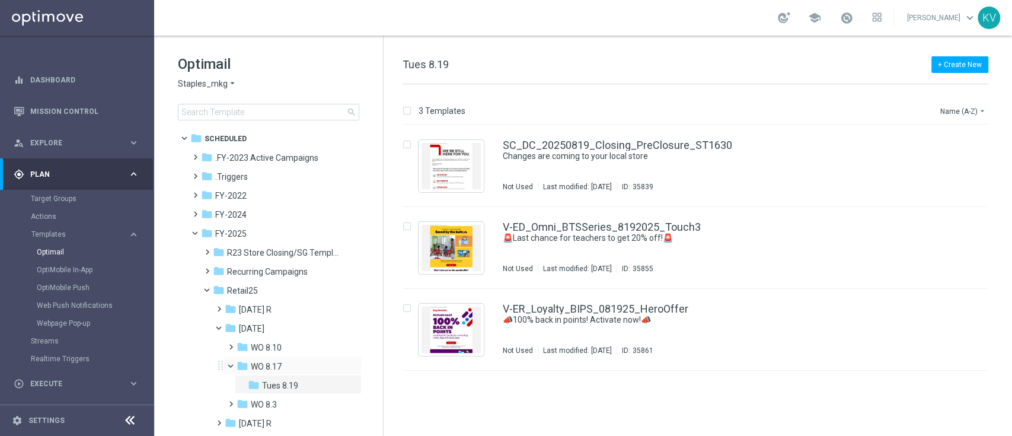
scroll to position [50, 0]
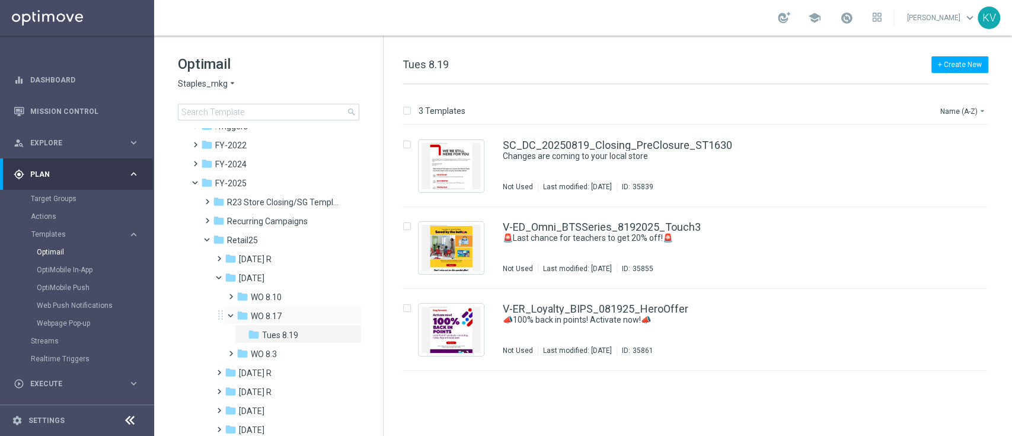
click at [227, 351] on span at bounding box center [228, 348] width 5 height 5
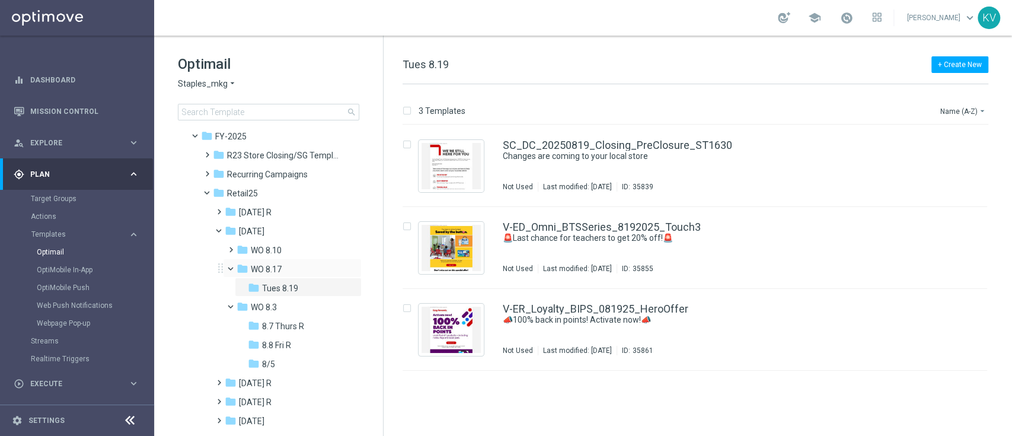
scroll to position [104, 0]
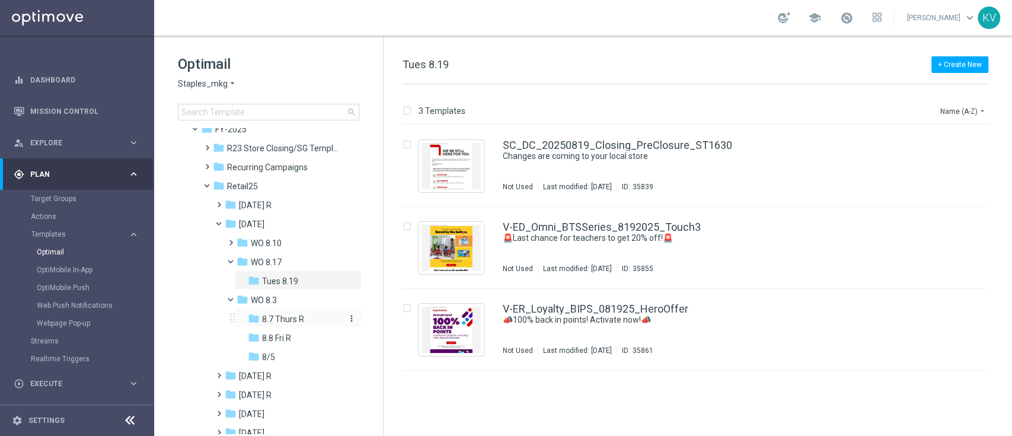
click at [271, 325] on div "folder 8.7 Thurs R" at bounding box center [296, 320] width 97 height 14
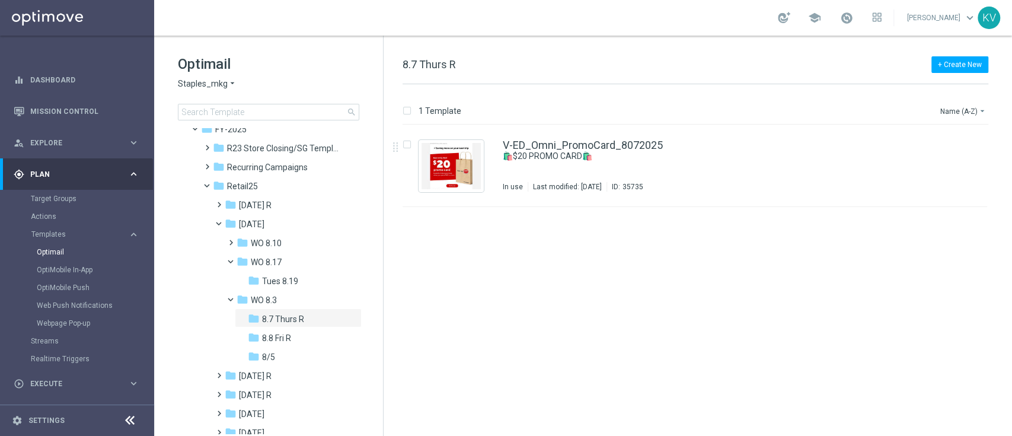
drag, startPoint x: 541, startPoint y: 173, endPoint x: 751, endPoint y: 349, distance: 273.7
click at [751, 349] on div "insert_drive_file V-ED_Omni_PromoCard_8072025 🛍️$20 PROMO CARD🛍️ In use Last mo…" at bounding box center [700, 280] width 619 height 311
click at [952, 147] on icon "file_copy" at bounding box center [954, 142] width 9 height 9
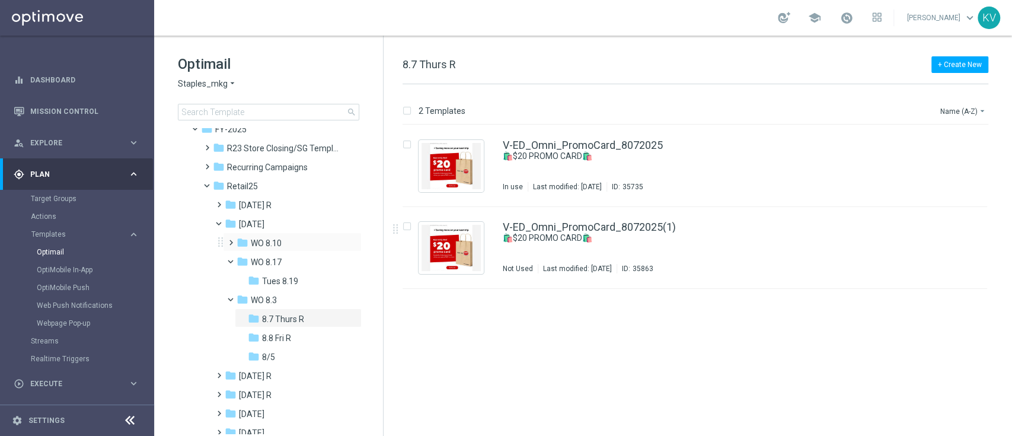
click at [231, 240] on span at bounding box center [228, 237] width 5 height 5
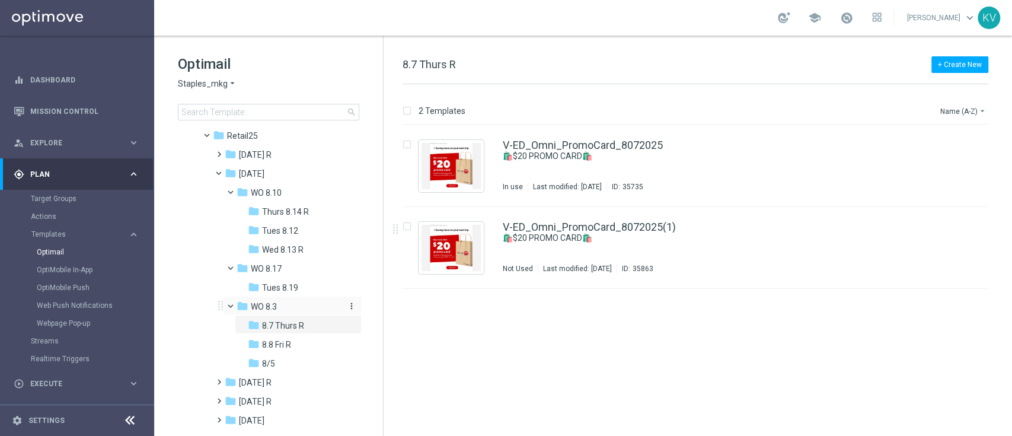
scroll to position [157, 0]
click at [350, 266] on icon "more_vert" at bounding box center [351, 266] width 9 height 9
click at [384, 264] on span "New Folder" at bounding box center [399, 268] width 36 height 9
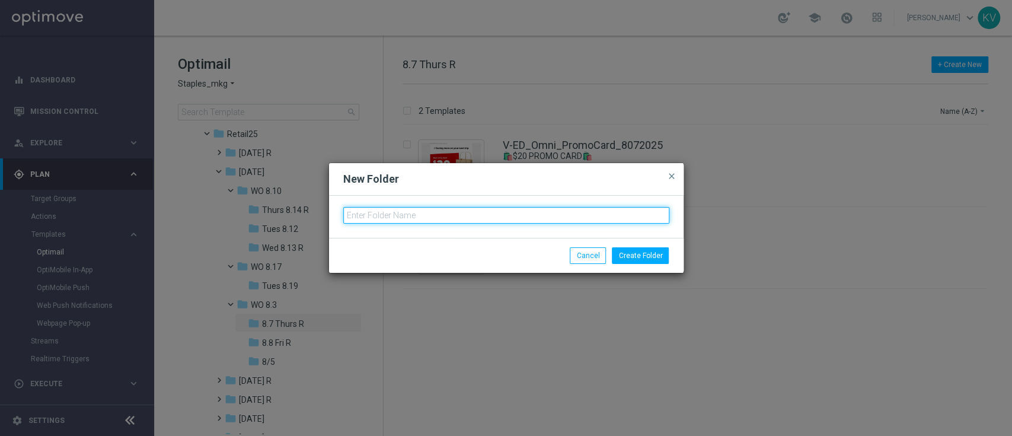
click at [387, 217] on input "text" at bounding box center [506, 215] width 326 height 17
type input "Thurs 8.21 R"
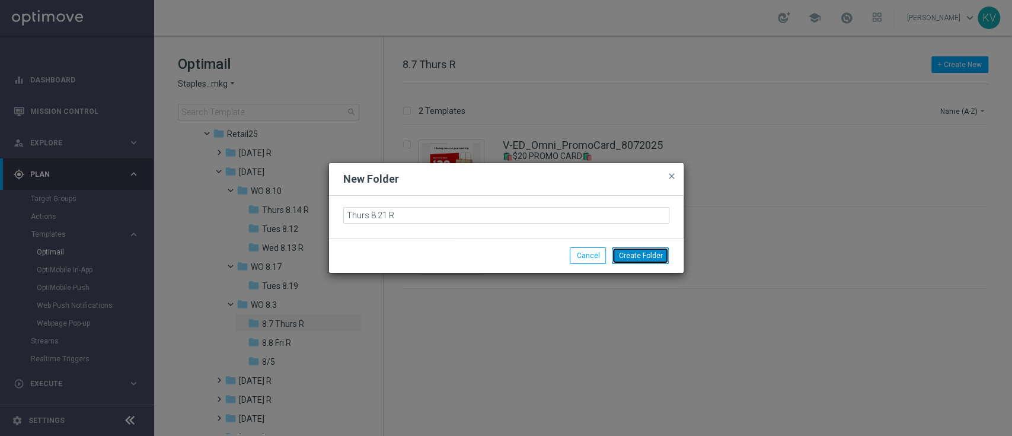
click at [644, 253] on button "Create Folder" at bounding box center [640, 255] width 57 height 17
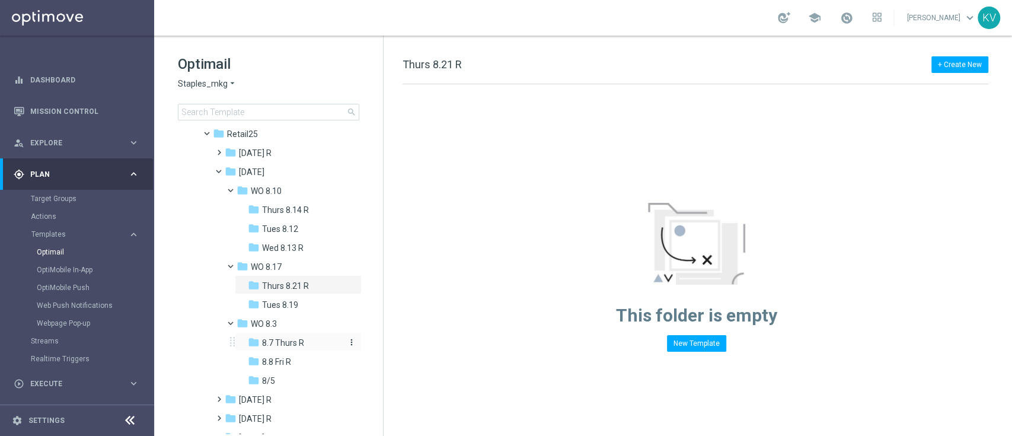
click at [304, 345] on div "folder 8.7 Thurs R" at bounding box center [296, 343] width 97 height 14
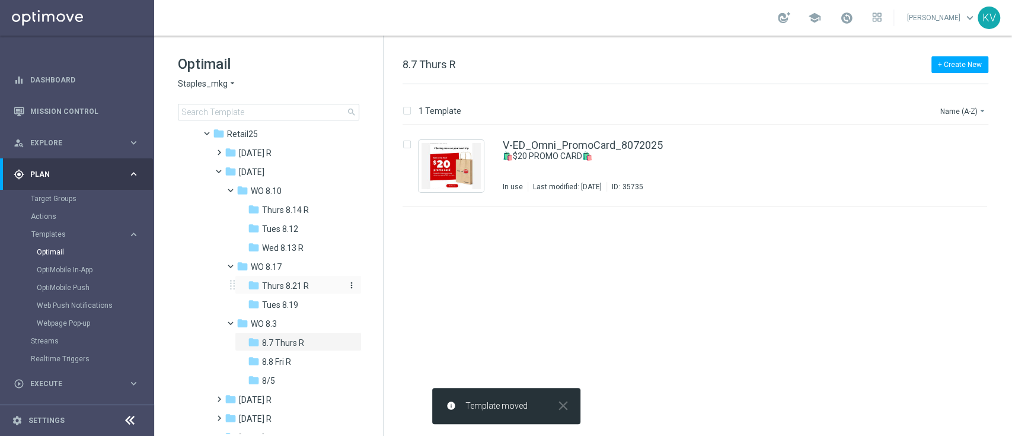
click at [294, 288] on span "Thurs 8.21 R" at bounding box center [285, 286] width 47 height 11
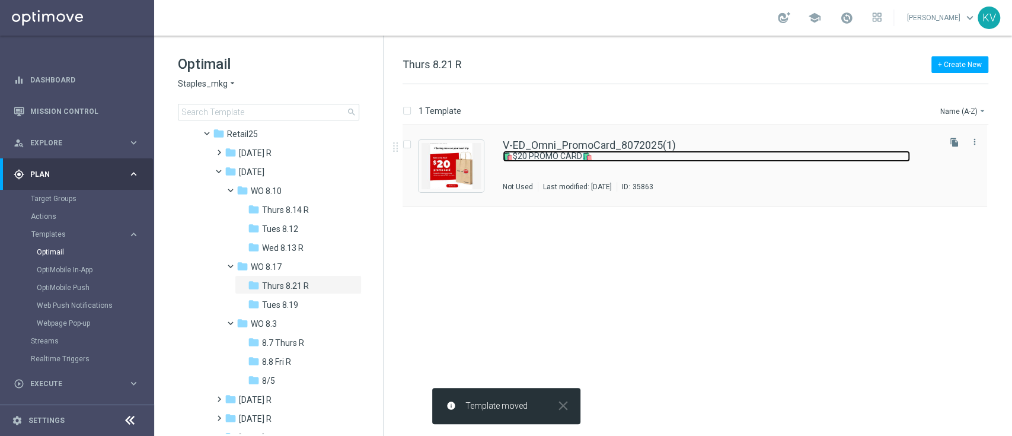
click at [584, 151] on link "🛍️$20 PROMO CARD🛍️" at bounding box center [706, 156] width 407 height 11
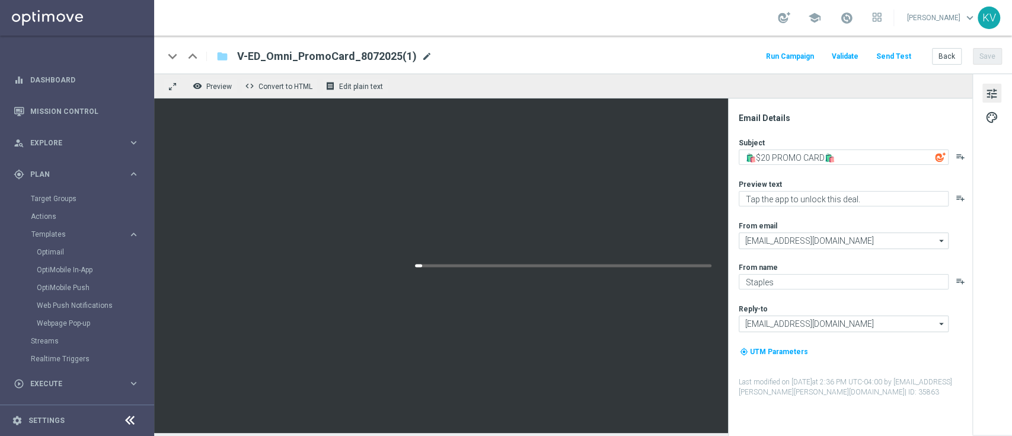
click at [422, 53] on span "mode_edit" at bounding box center [427, 56] width 11 height 11
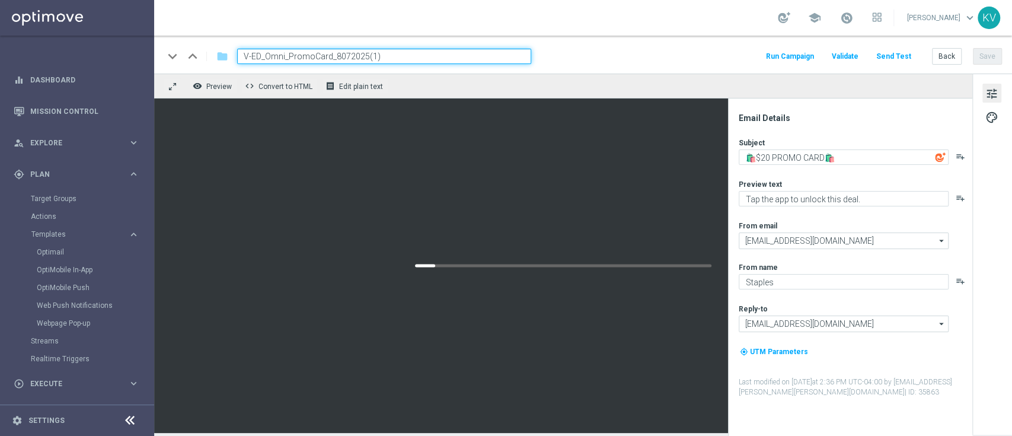
click at [422, 53] on input "V-ED_Omni_PromoCard_8072025(1)" at bounding box center [384, 56] width 294 height 15
type input "V-ED_Omni_PromoCard_8212025"
click at [986, 54] on button "Save" at bounding box center [987, 56] width 29 height 17
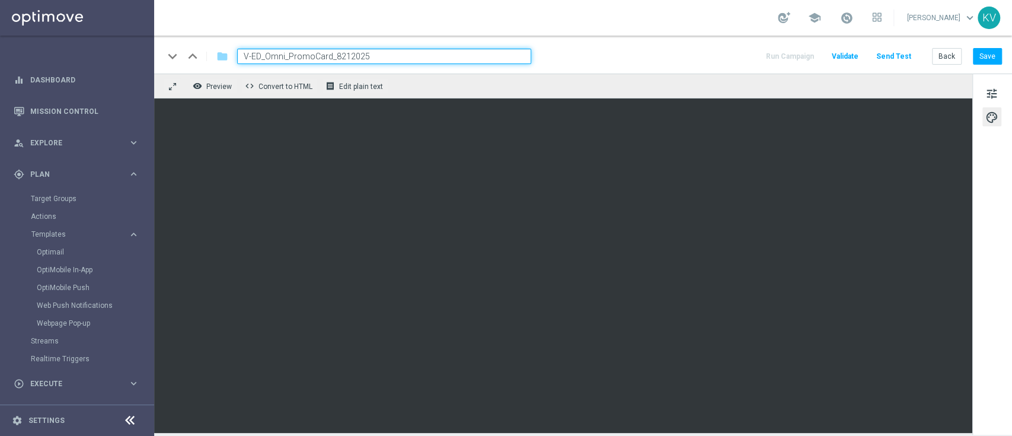
click at [986, 103] on div "tune palette" at bounding box center [993, 254] width 40 height 361
click at [996, 94] on span "tune" at bounding box center [992, 93] width 13 height 15
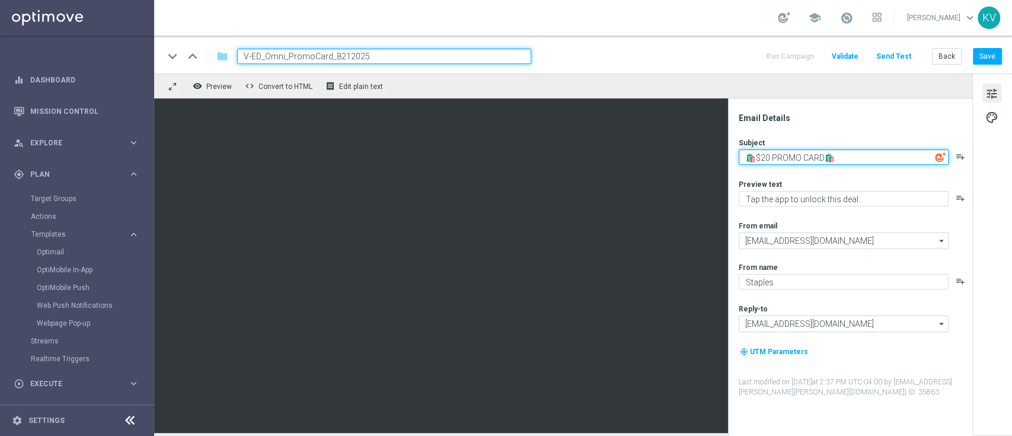
click at [825, 163] on textarea "🛍️$20 PROMO CARD🛍️" at bounding box center [844, 156] width 210 height 15
paste textarea "🙌 You’ve got a $20 PROMO CARD!"
type textarea "🙌 You’ve got a $20 PROMO CARD!"
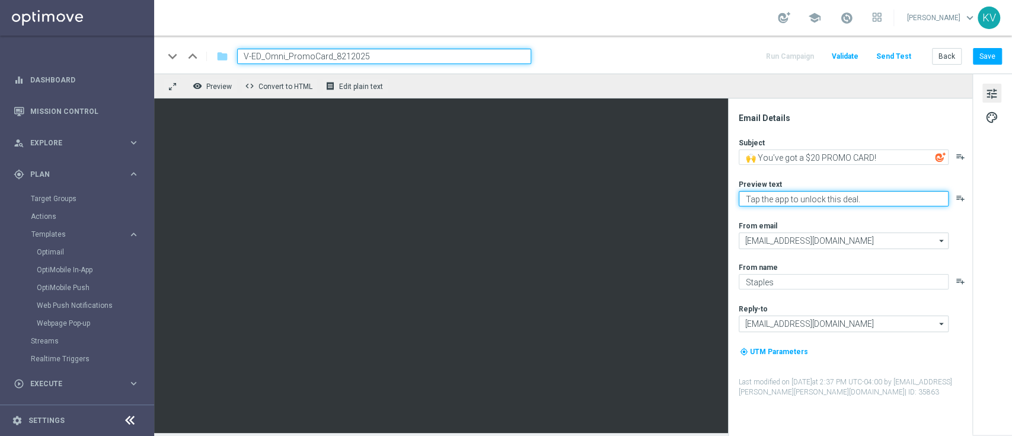
click at [811, 197] on textarea "Tap the app to unlock this deal." at bounding box center [844, 198] width 210 height 15
paste textarea "Ready in the app — redeem in store by 9/13/25"
type textarea "Ready in the app — redeem in store by 9/13/25."
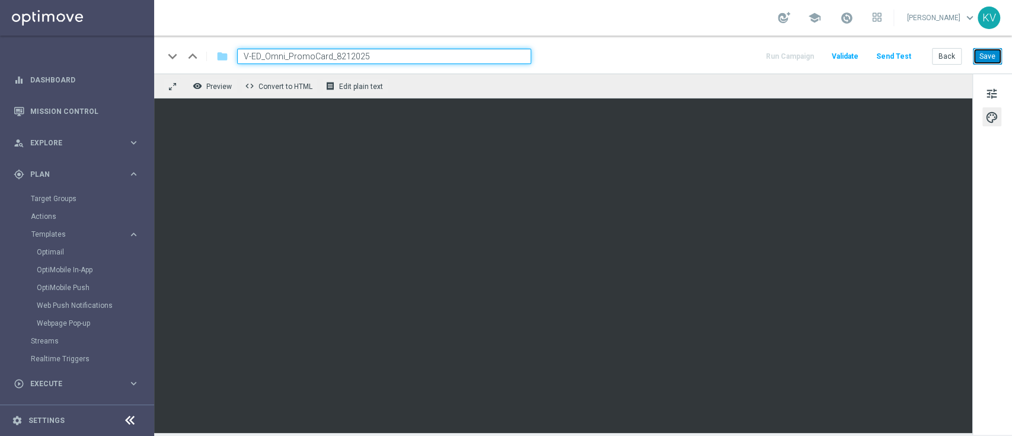
click at [987, 54] on button "Save" at bounding box center [987, 56] width 29 height 17
click at [489, 56] on input "V-ED_Omni_PromoCard_8212025" at bounding box center [384, 56] width 294 height 15
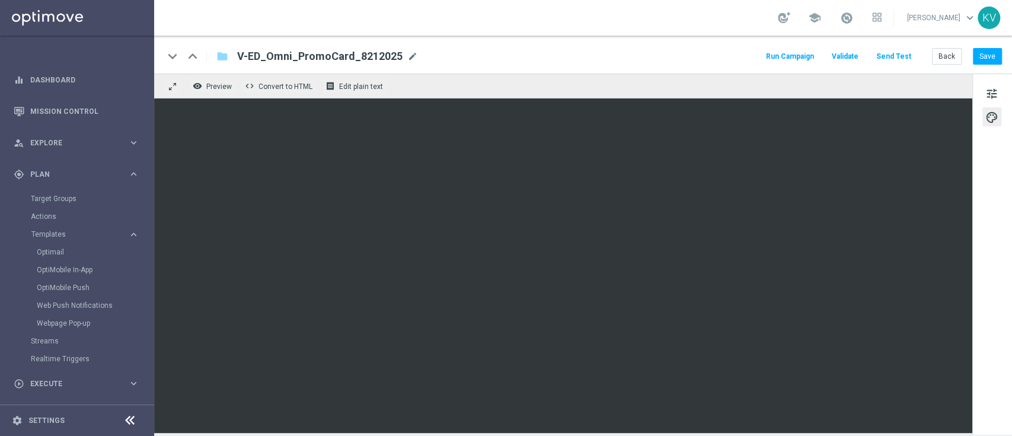
click at [910, 61] on button "Send Test" at bounding box center [894, 57] width 39 height 16
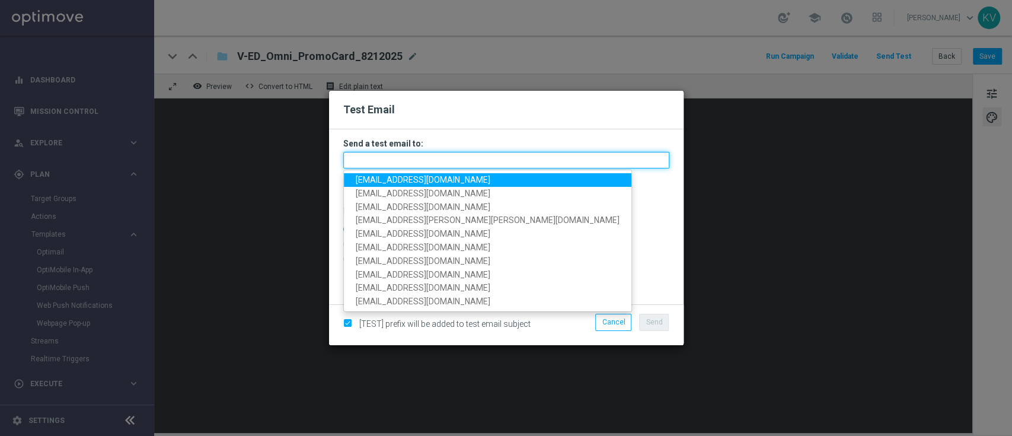
click at [441, 161] on input "text" at bounding box center [506, 160] width 326 height 17
paste input "karavetere-b7ybc@litmusemail.com"
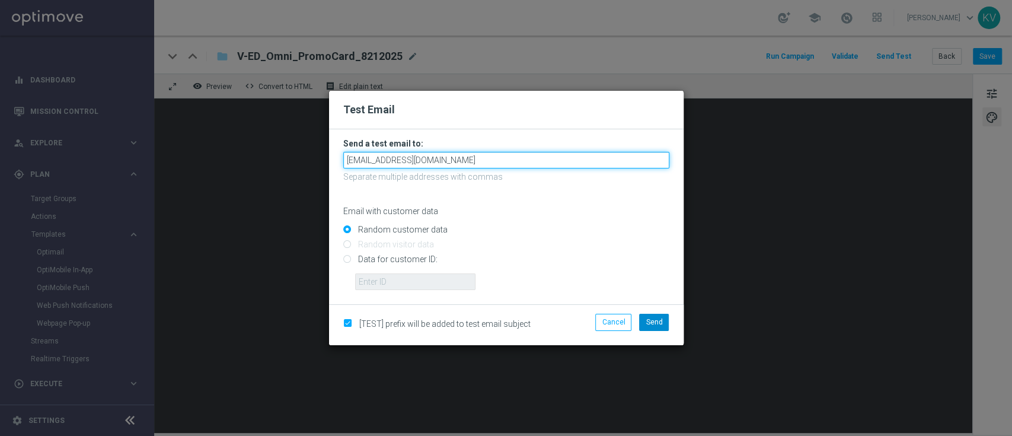
type input "karavetere-b7ybc@litmusemail.com"
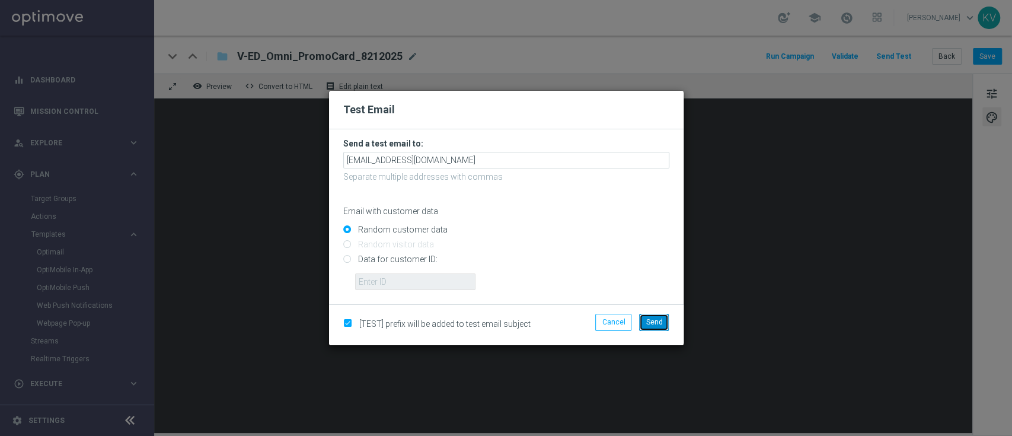
click at [662, 324] on span "Send" at bounding box center [654, 322] width 17 height 8
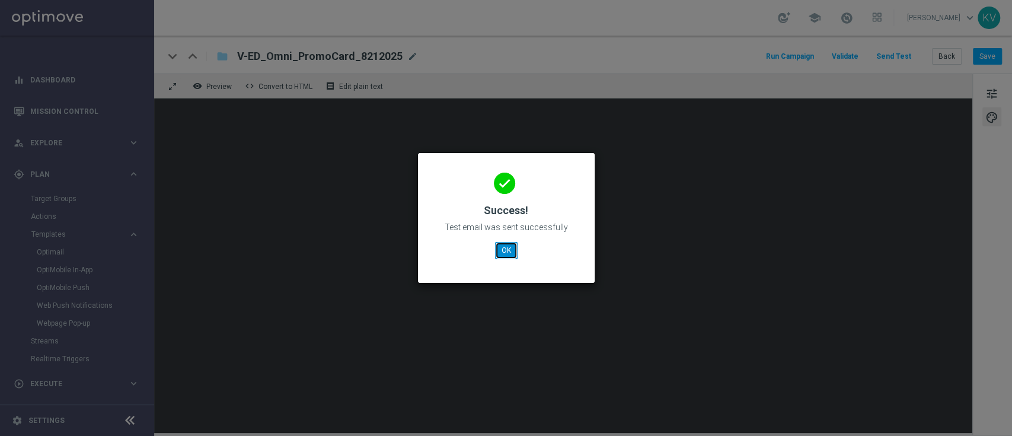
click at [502, 253] on button "OK" at bounding box center [506, 250] width 23 height 17
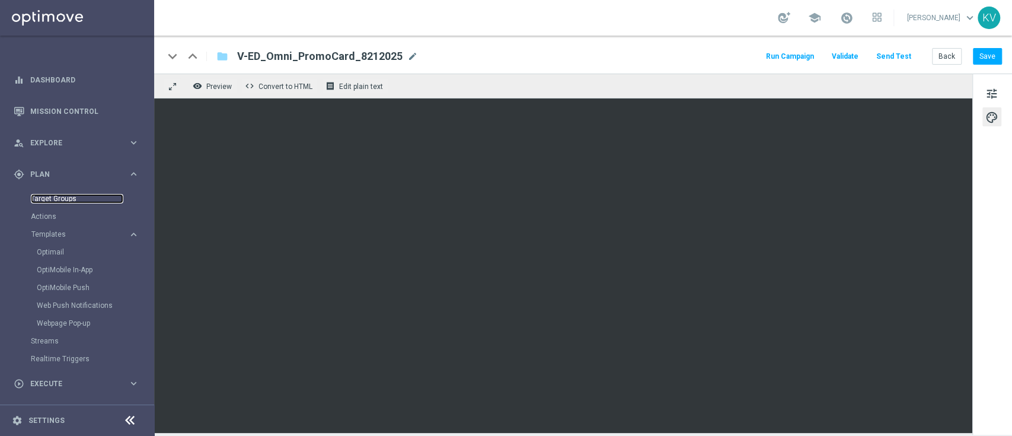
click at [65, 200] on link "Target Groups" at bounding box center [77, 198] width 93 height 9
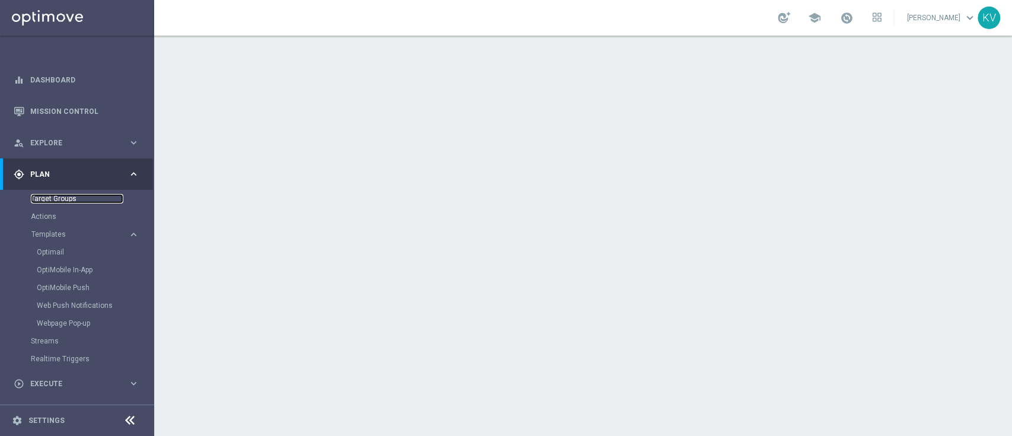
click at [54, 202] on link "Target Groups" at bounding box center [77, 198] width 93 height 9
click at [53, 243] on div "Optimail" at bounding box center [95, 252] width 116 height 18
click at [53, 246] on div "Optimail" at bounding box center [95, 252] width 116 height 18
click at [53, 249] on link "Optimail" at bounding box center [80, 251] width 87 height 9
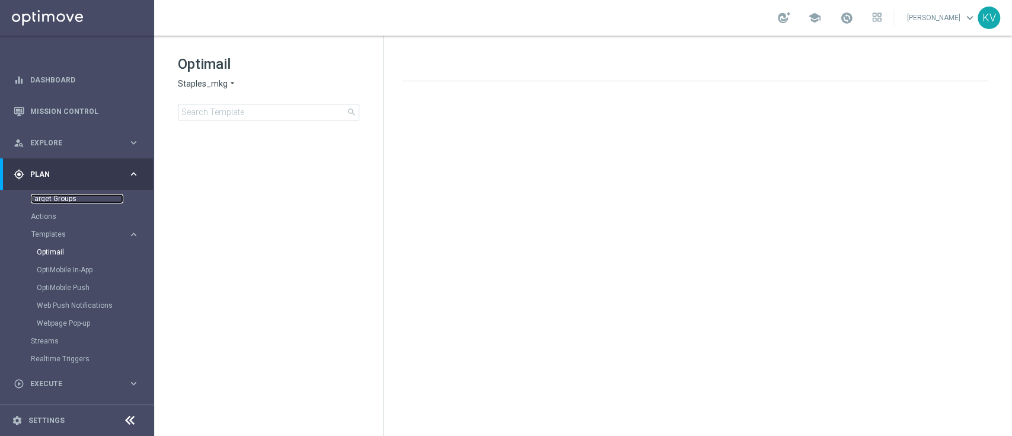
click at [65, 196] on link "Target Groups" at bounding box center [77, 198] width 93 height 9
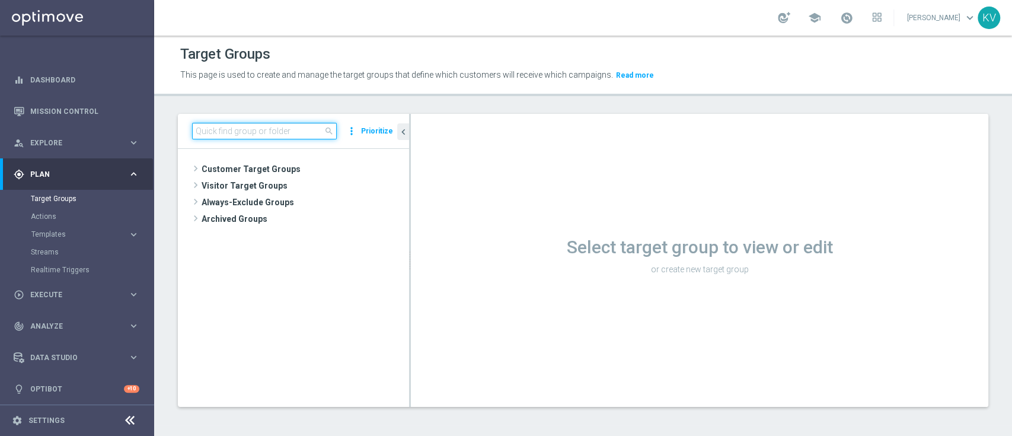
click at [222, 133] on input at bounding box center [264, 131] width 145 height 17
paste input "SLP_20250724_Loyalty_Offer_Final"
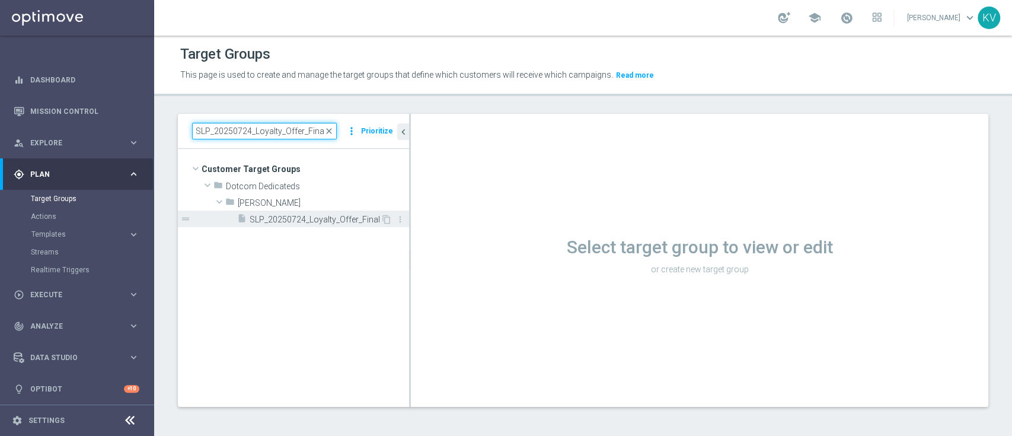
type input "SLP_20250724_Loyalty_Offer_Final"
click at [289, 216] on span "SLP_20250724_Loyalty_Offer_Final" at bounding box center [315, 220] width 131 height 10
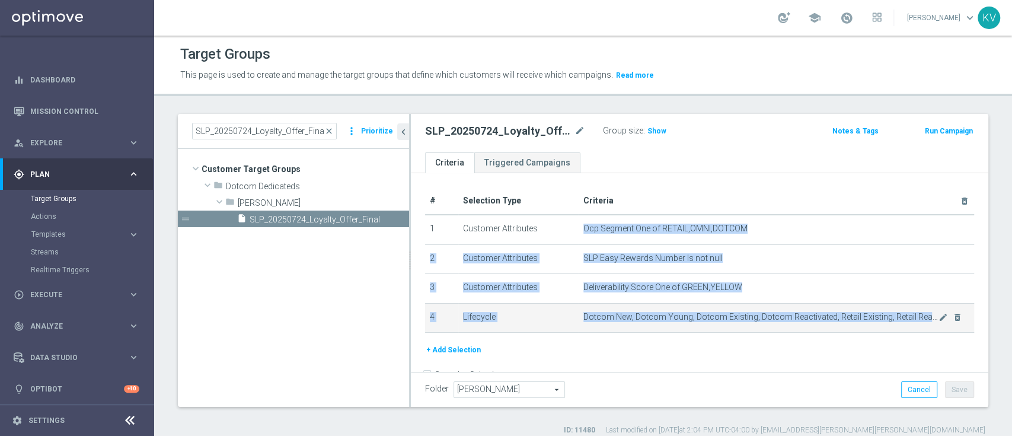
drag, startPoint x: 574, startPoint y: 227, endPoint x: 949, endPoint y: 333, distance: 389.6
click at [949, 333] on tbody "1 Customer Attributes Ocp Segment One of RETAIL,OMNI,DOTCOM mode_edit delete_fo…" at bounding box center [699, 274] width 549 height 118
copy tbody "Ocp Segment One of RETAIL,OMNI,DOTCOM mode_edit delete_forever 2 Customer Attri…"
drag, startPoint x: 425, startPoint y: 228, endPoint x: 809, endPoint y: 359, distance: 406.1
click at [809, 359] on div "# Selection Type Criteria delete_forever 1 Customer Attributes Ocp Segment One …" at bounding box center [700, 291] width 578 height 236
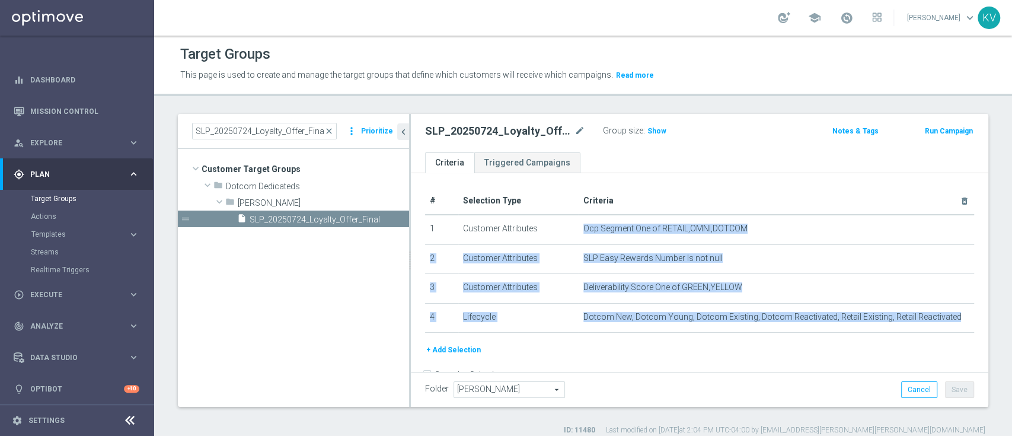
copy div "1 Customer Attributes Ocp Segment One of RETAIL,OMNI,DOTCOM mode_edit delete_fo…"
click at [655, 130] on span "Show" at bounding box center [657, 131] width 19 height 8
